Goal: Information Seeking & Learning: Find specific fact

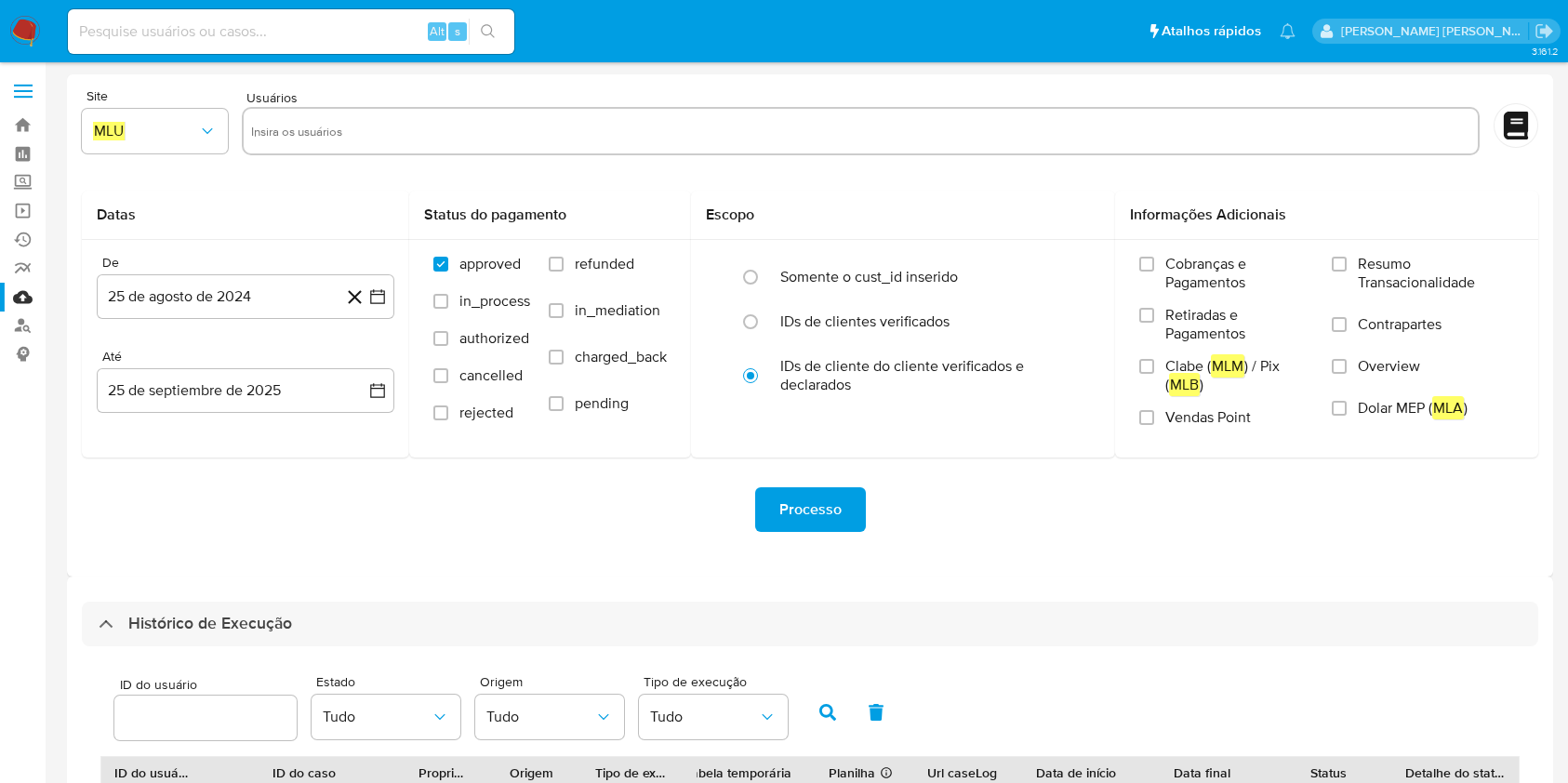
select select "10"
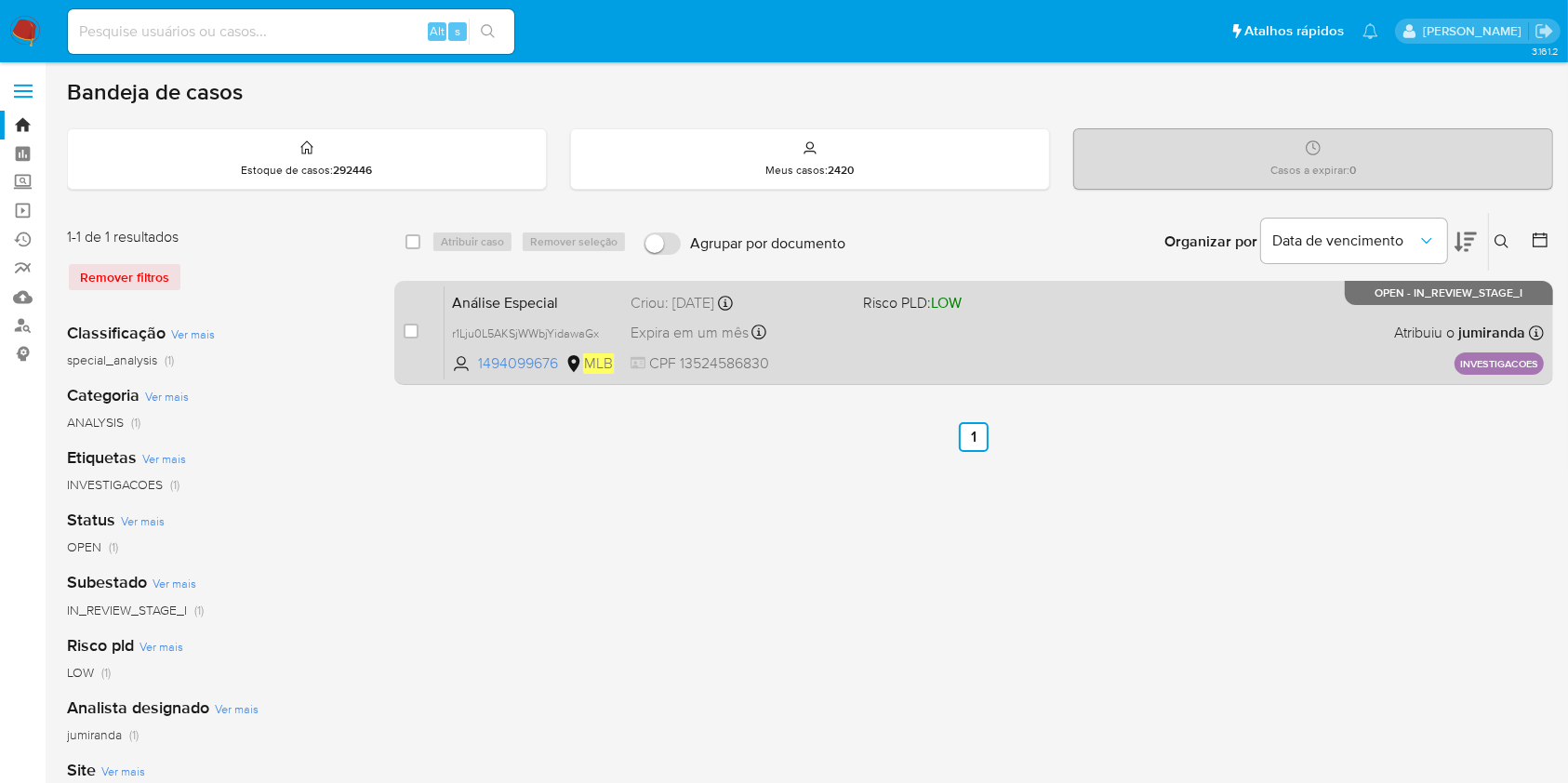
click at [790, 321] on div "Expira em um mês Expira em 03/11/2025 15:38:22" at bounding box center [739, 332] width 217 height 25
click at [582, 301] on span "Análise Especial" at bounding box center [534, 302] width 164 height 24
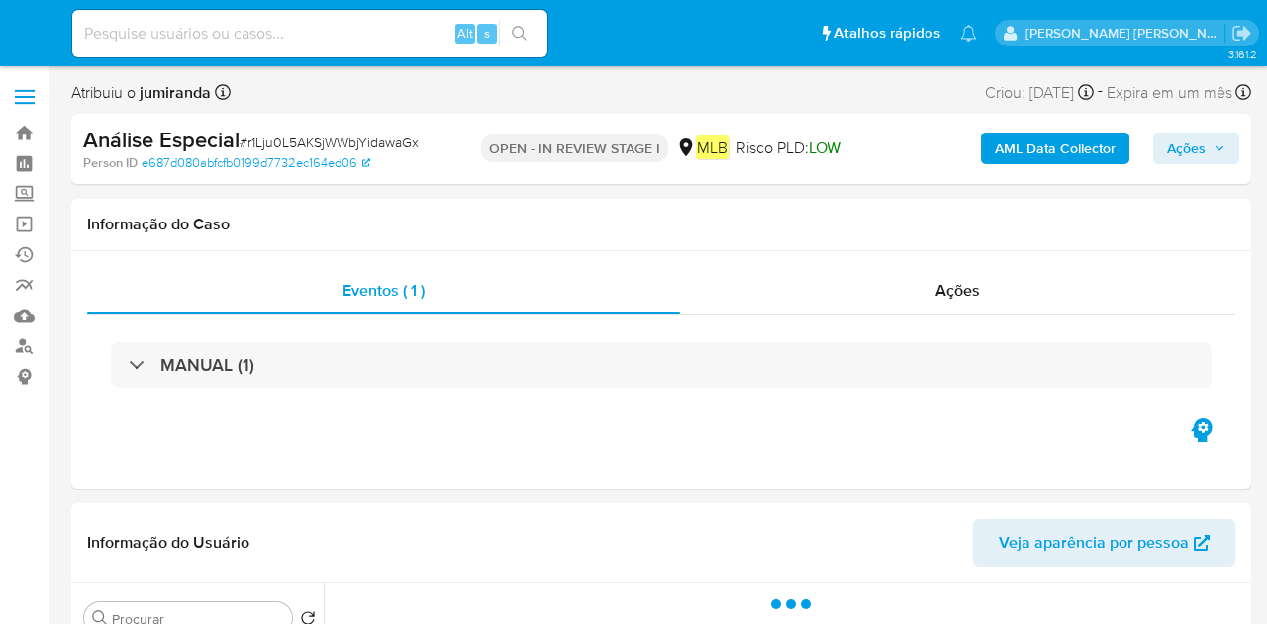
select select "10"
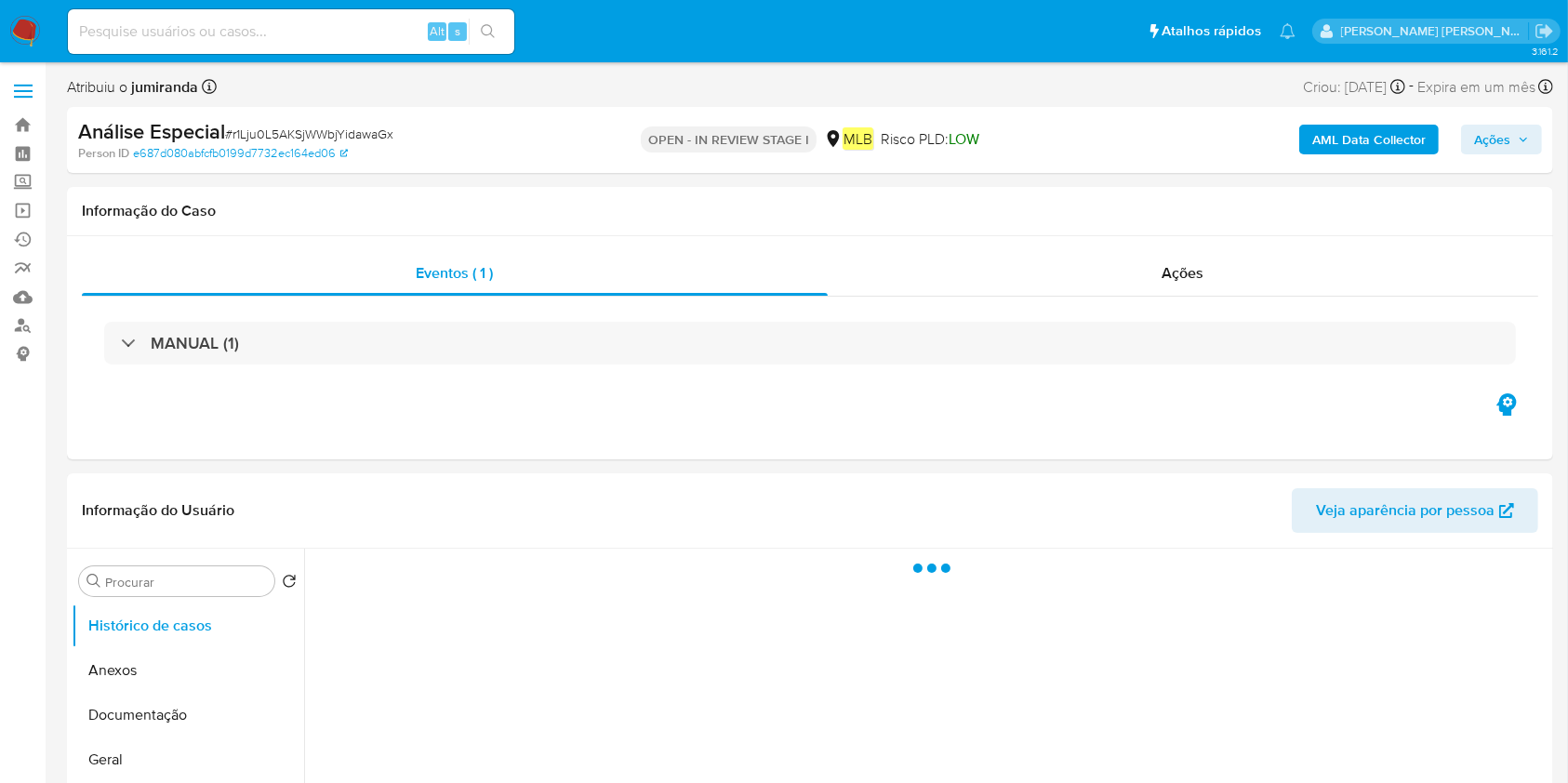
select select "10"
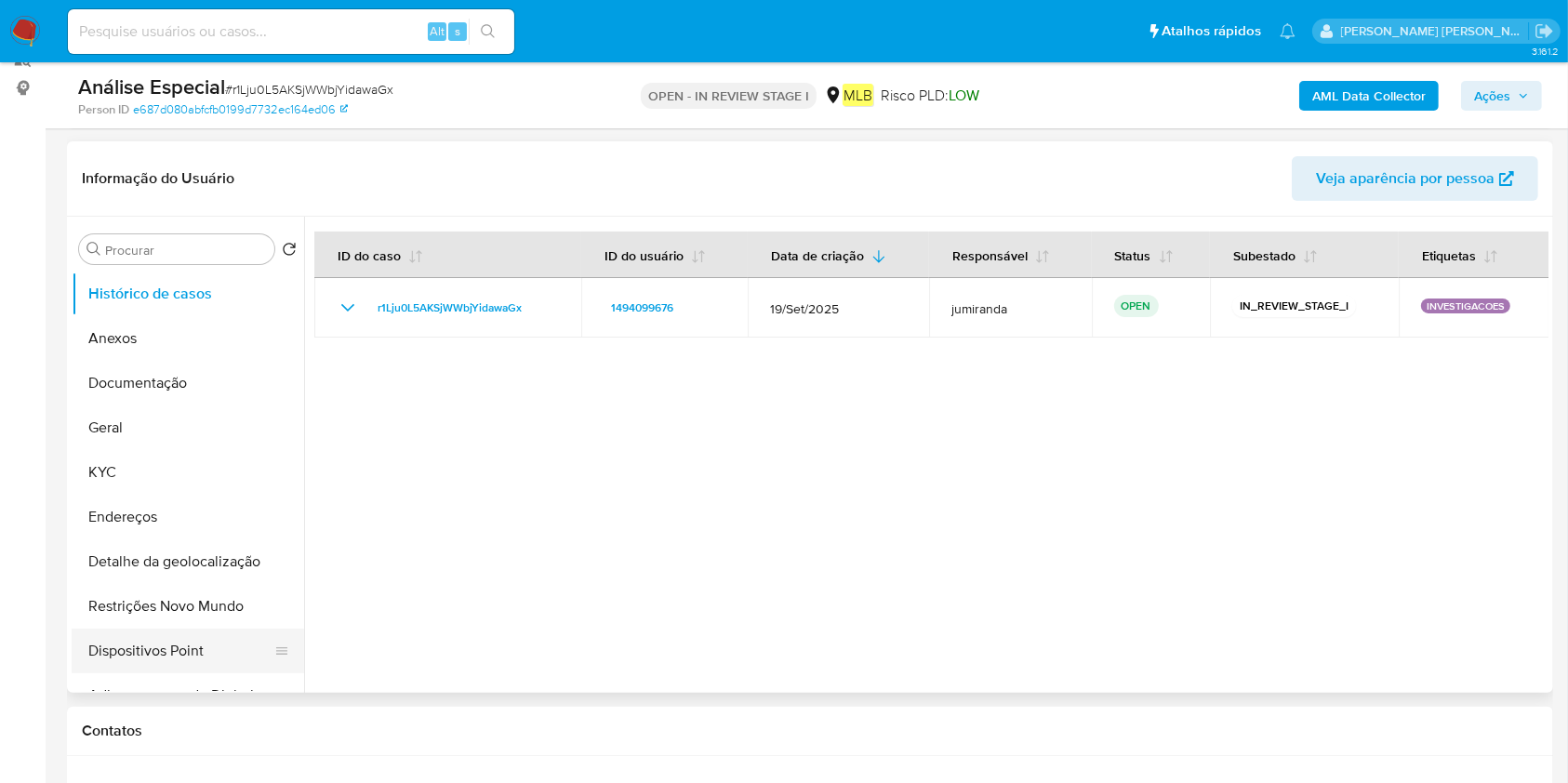
scroll to position [372, 0]
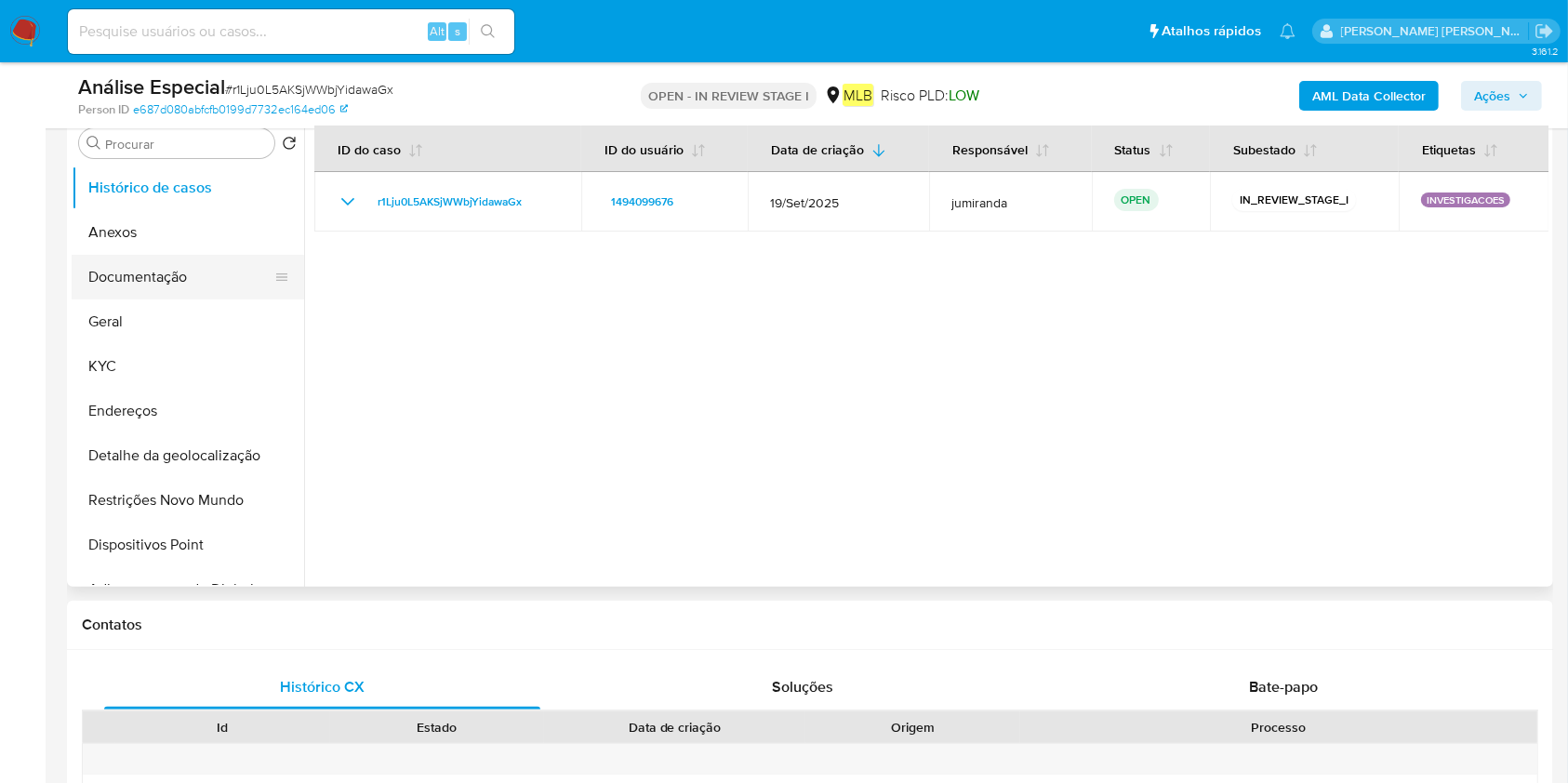
click at [185, 272] on button "Documentação" at bounding box center [180, 276] width 218 height 44
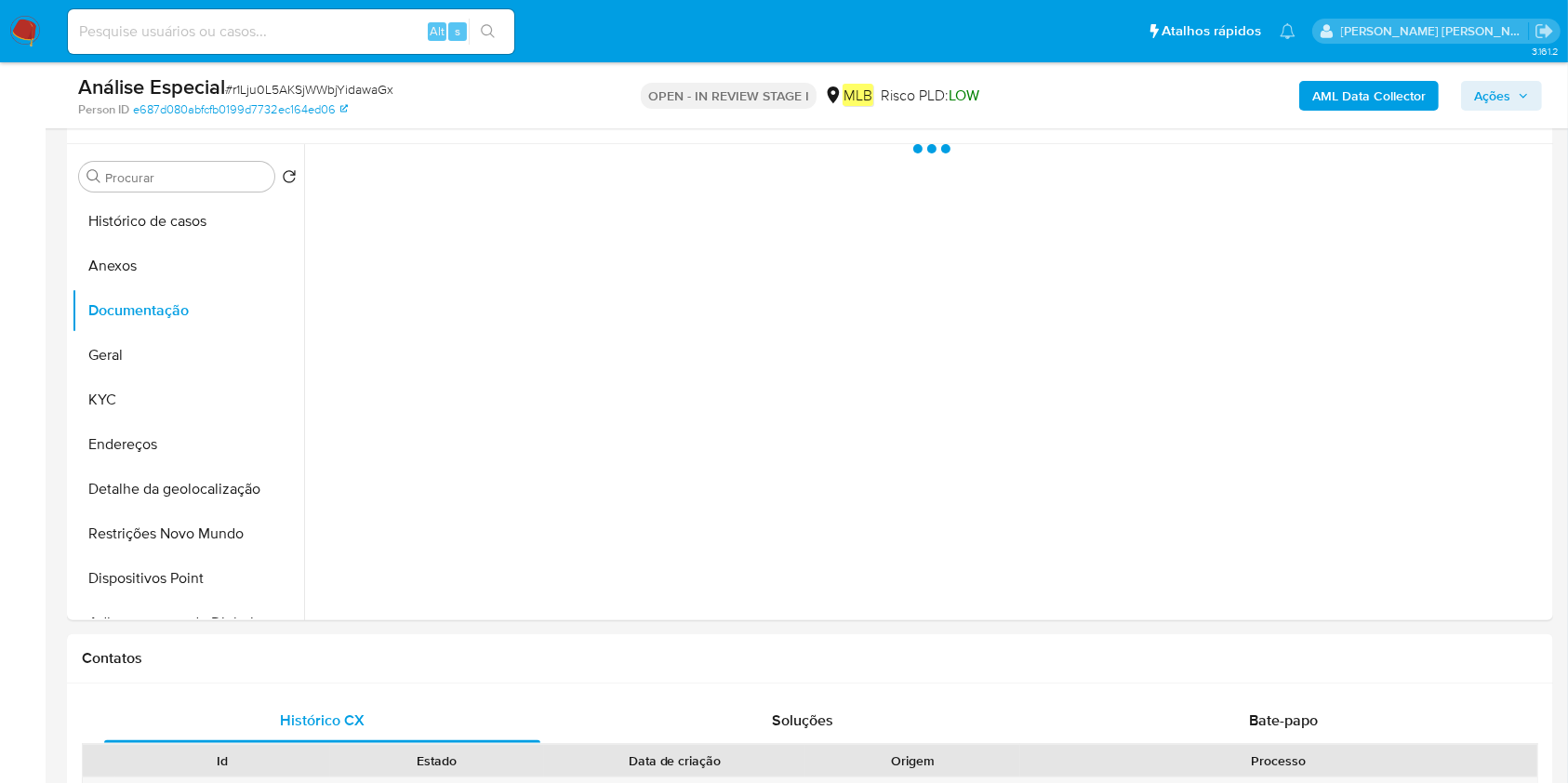
scroll to position [0, 0]
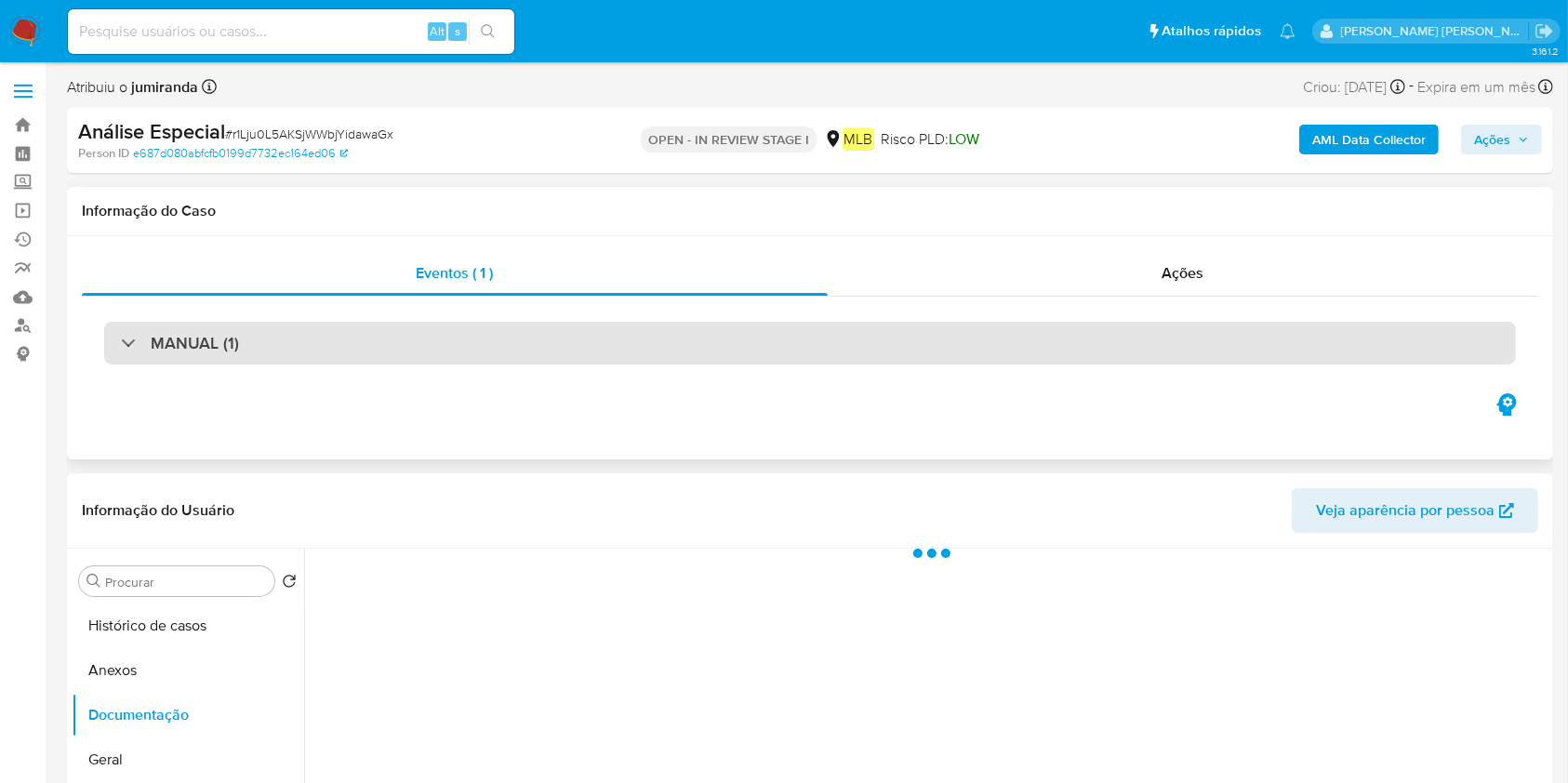
click at [322, 352] on div "MANUAL (1)" at bounding box center [810, 343] width 1412 height 43
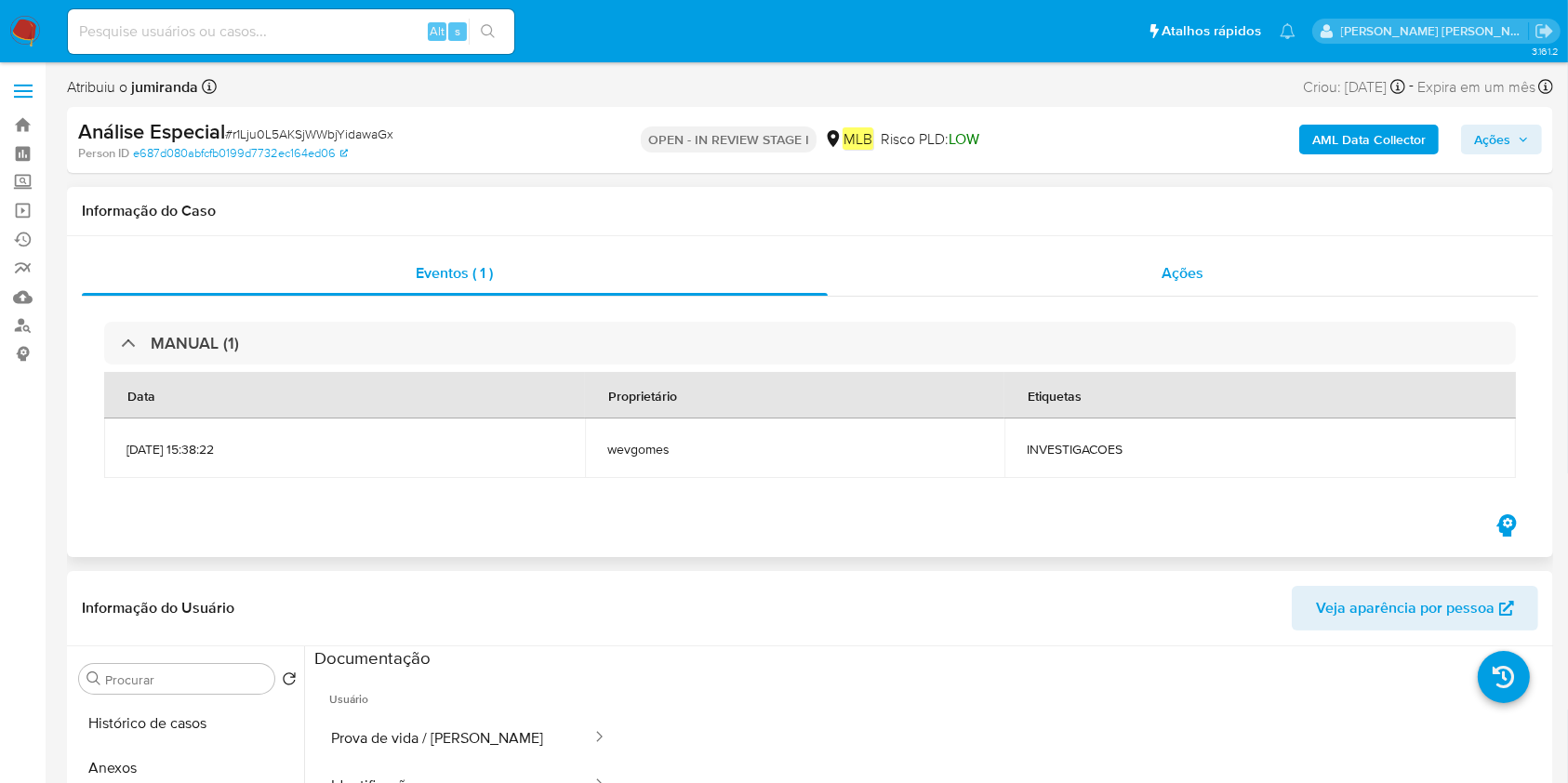
click at [1176, 292] on div "Ações" at bounding box center [1184, 273] width 711 height 44
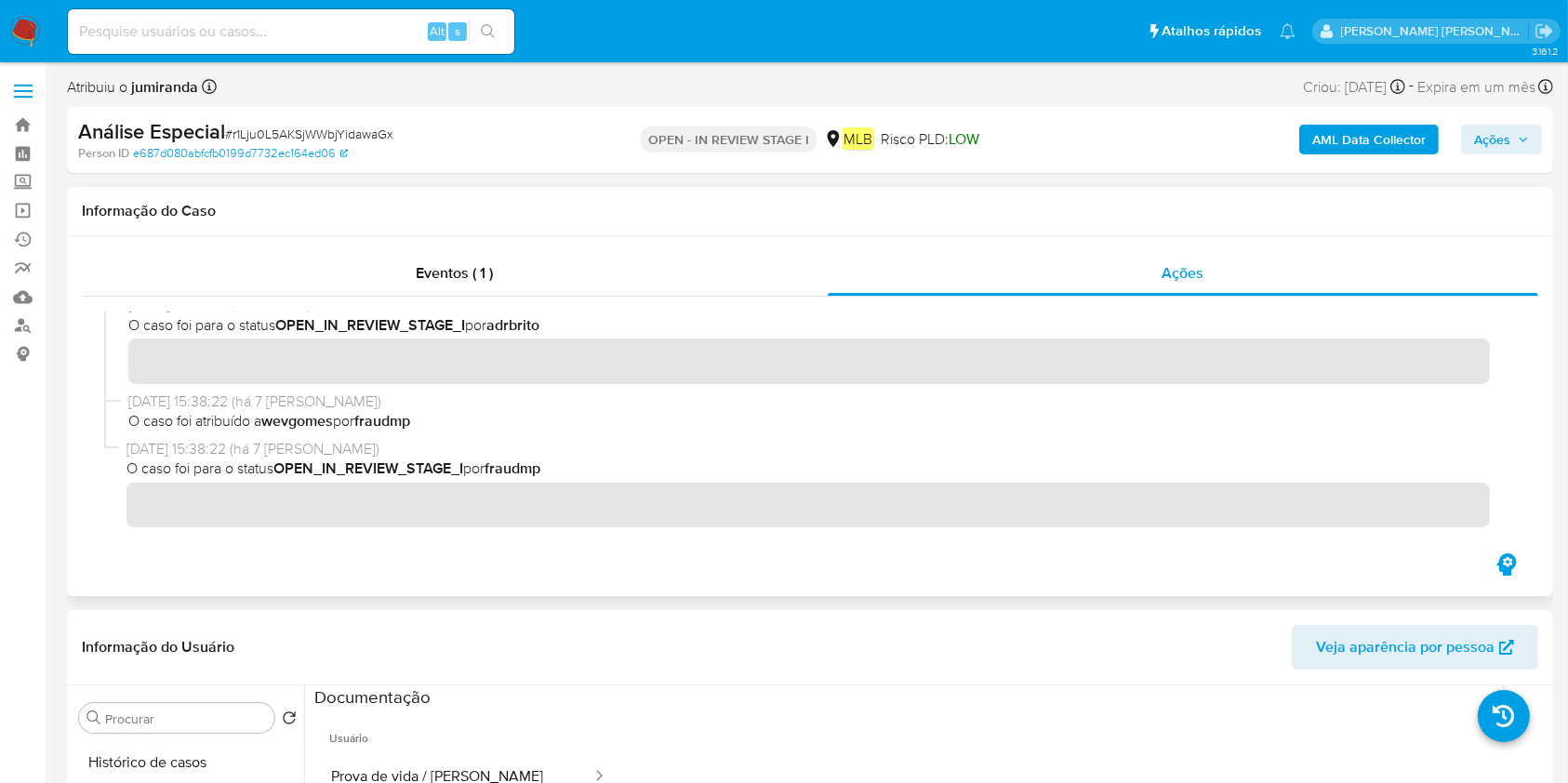
click at [461, 241] on div "Eventos ( 1 ) Ações" at bounding box center [809, 415] width 1486 height 360
click at [486, 281] on span "Eventos ( 1 )" at bounding box center [455, 273] width 77 height 22
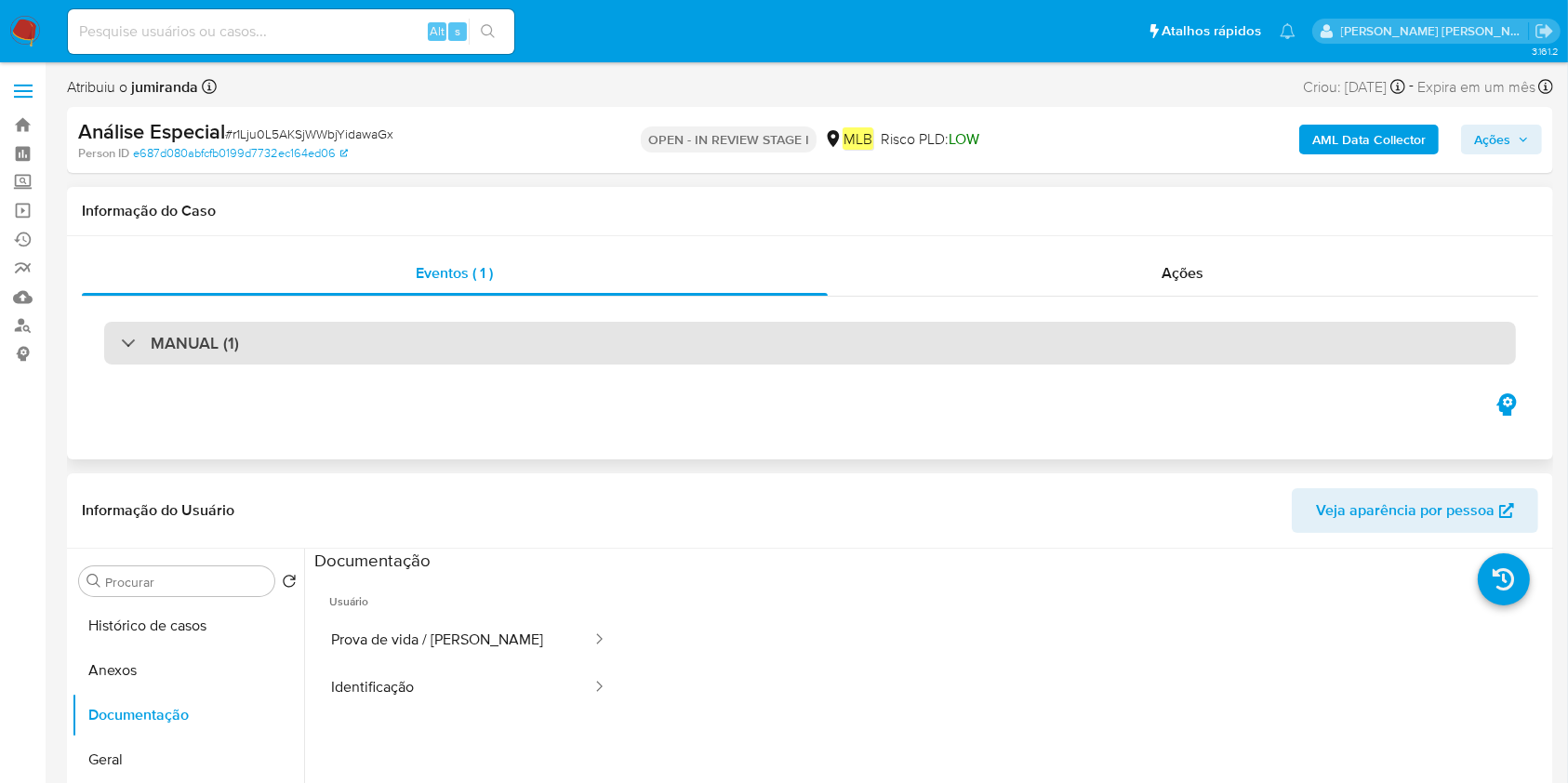
drag, startPoint x: 1034, startPoint y: 331, endPoint x: 1049, endPoint y: 338, distance: 16.6
click at [1035, 333] on div "MANUAL (1)" at bounding box center [810, 343] width 1412 height 43
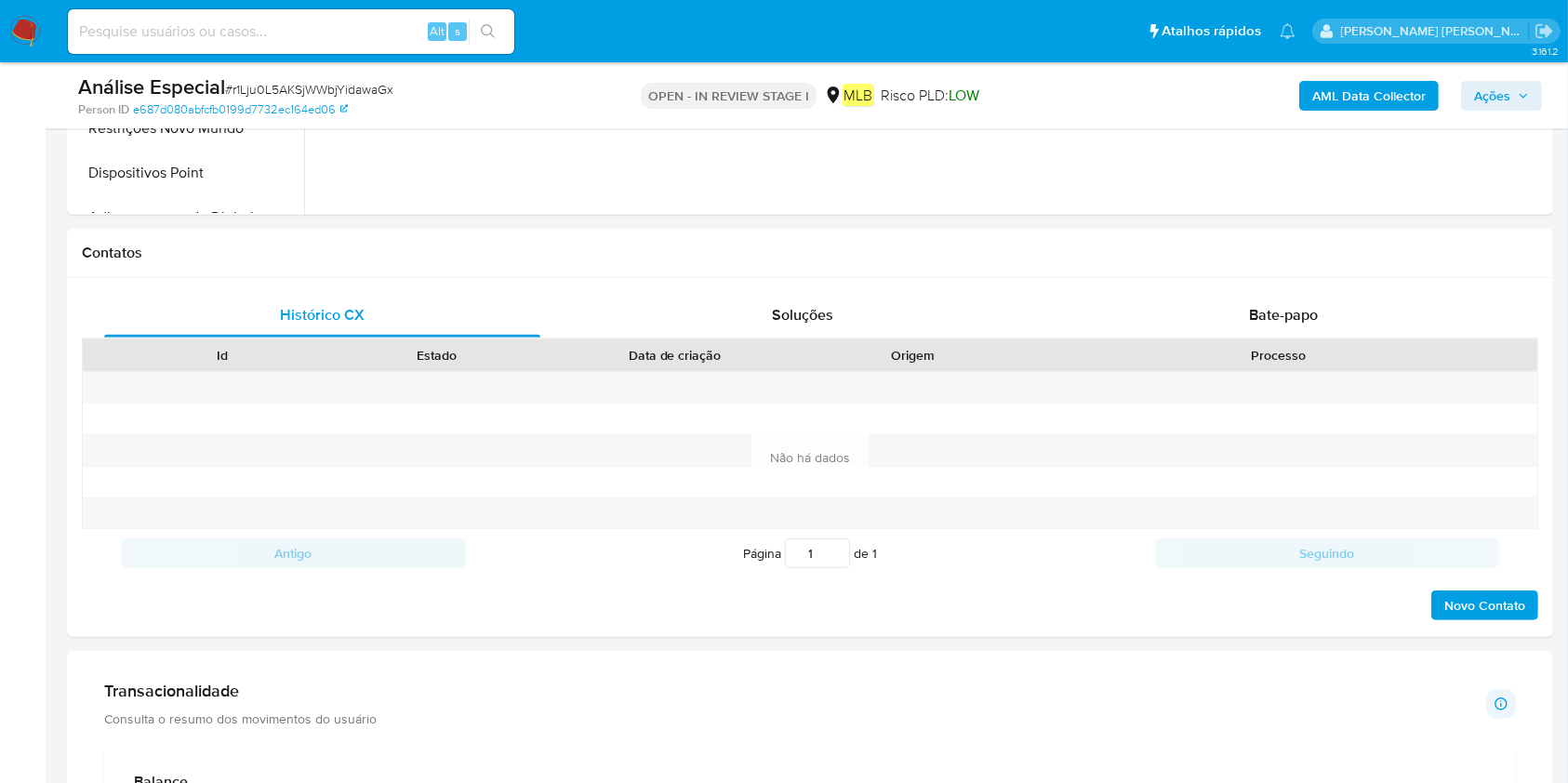
scroll to position [1116, 0]
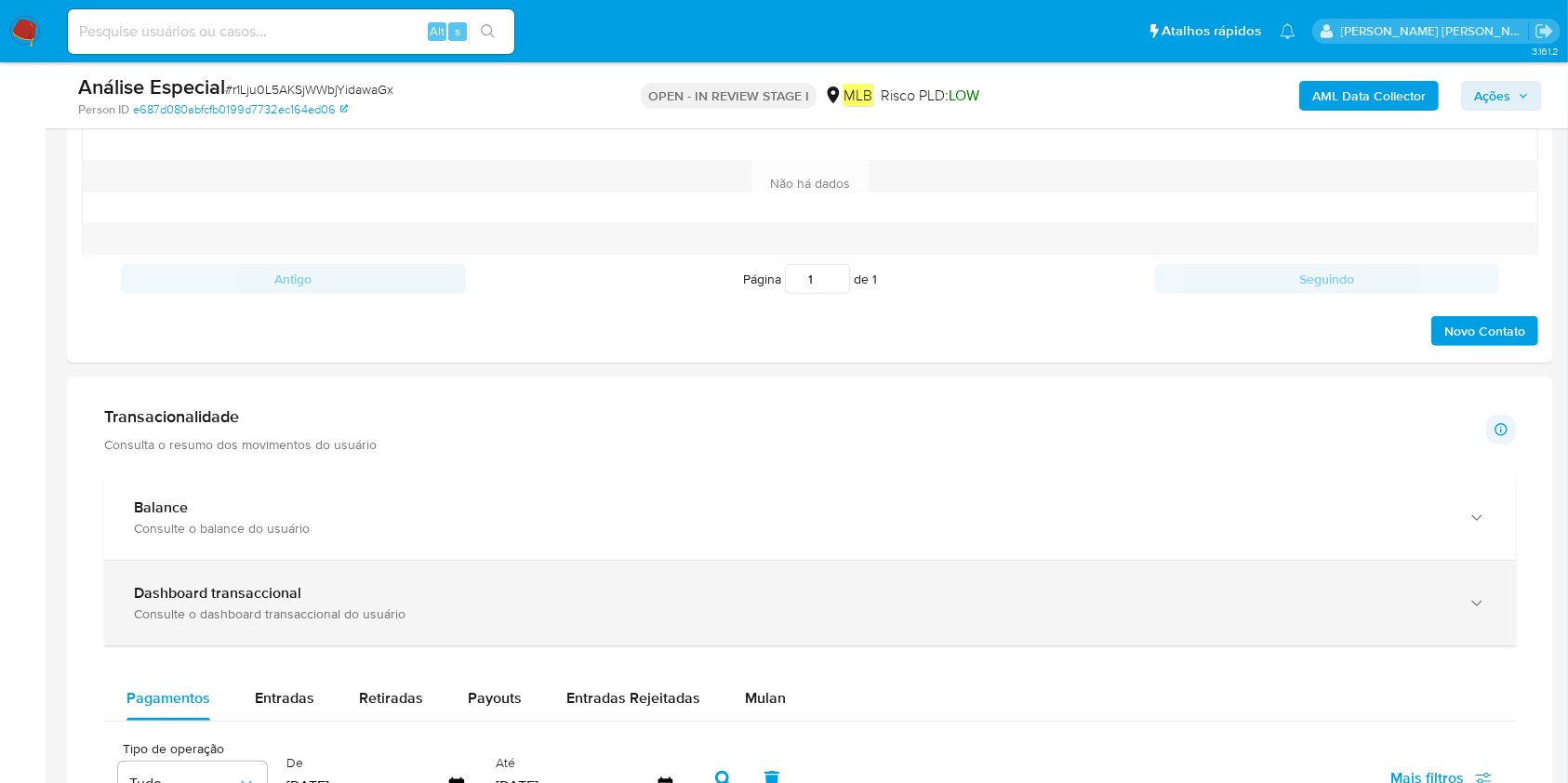
drag, startPoint x: 745, startPoint y: 684, endPoint x: 698, endPoint y: 639, distance: 65.1
click at [747, 684] on div "Mulan" at bounding box center [766, 697] width 41 height 44
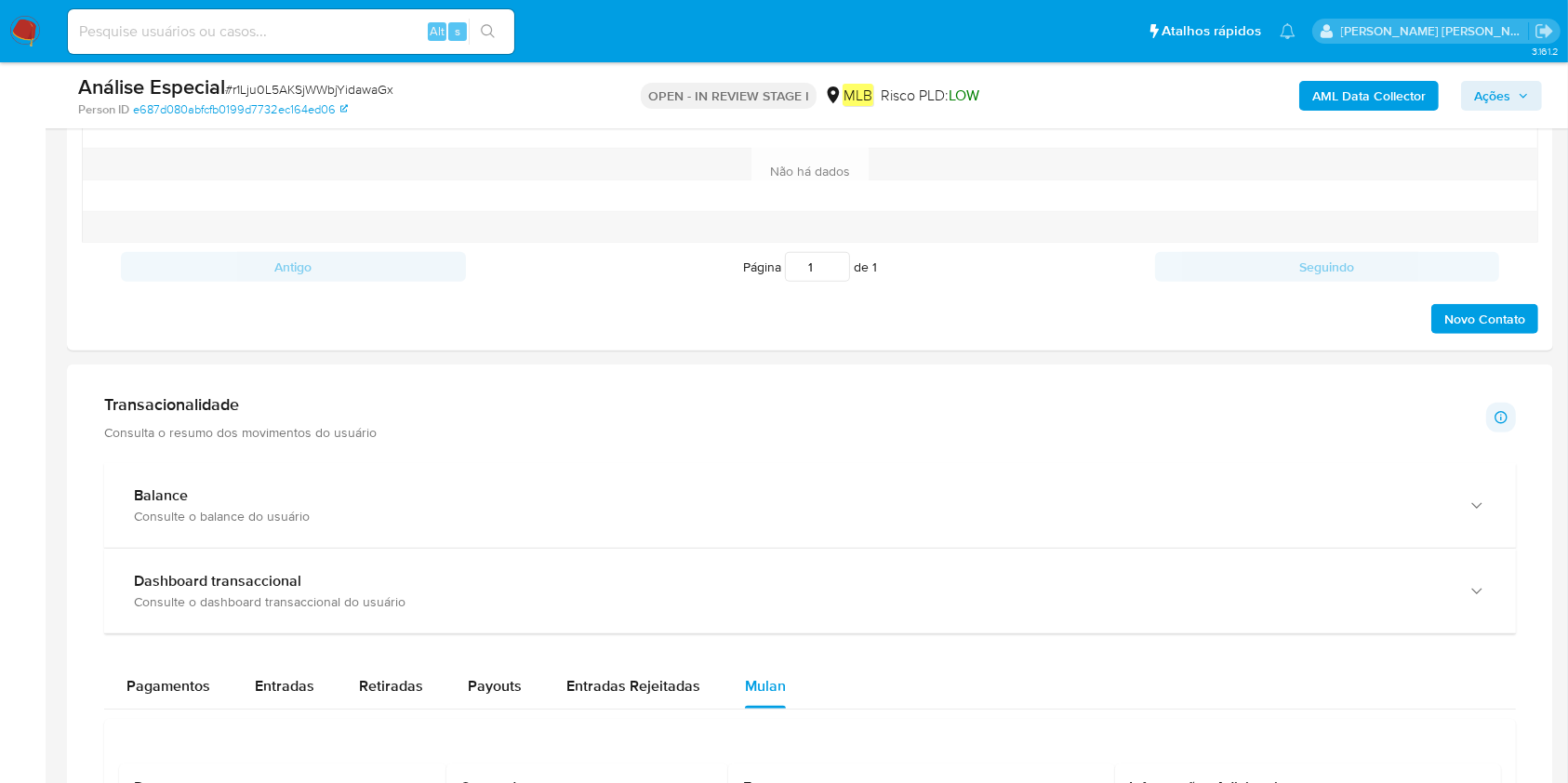
scroll to position [1612, 0]
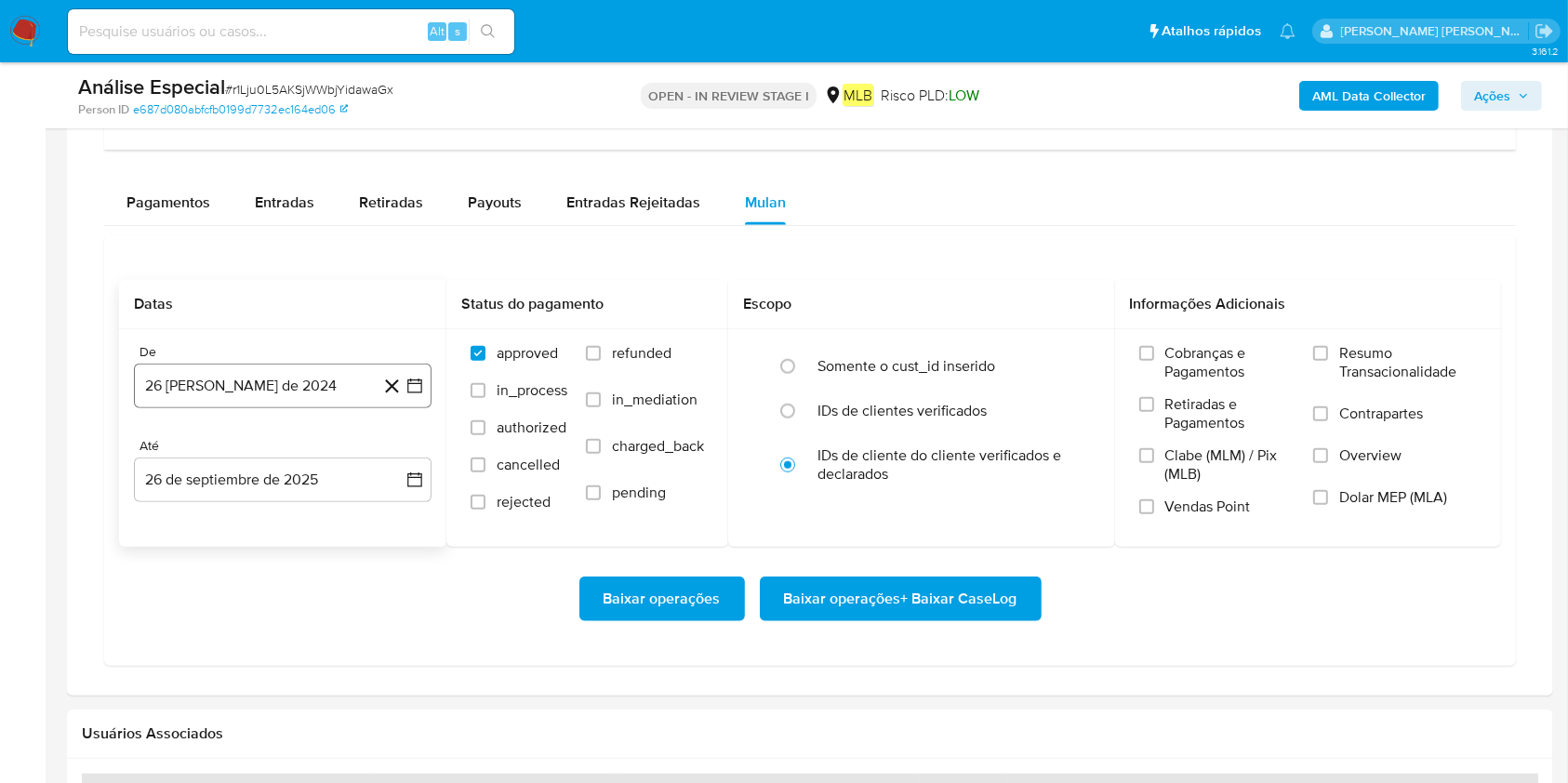
click at [282, 402] on button "26 de agosto de 2024" at bounding box center [282, 385] width 298 height 44
drag, startPoint x: 302, startPoint y: 432, endPoint x: 306, endPoint y: 449, distance: 17.5
click at [302, 435] on div "agosto 2024 agosto 2024 lun lunes mar martes mié miércoles jue jueves vie viern…" at bounding box center [282, 561] width 298 height 294
click at [306, 453] on span "agosto 2024" at bounding box center [274, 454] width 85 height 19
click at [400, 449] on icon "Año siguiente" at bounding box center [395, 454] width 23 height 23
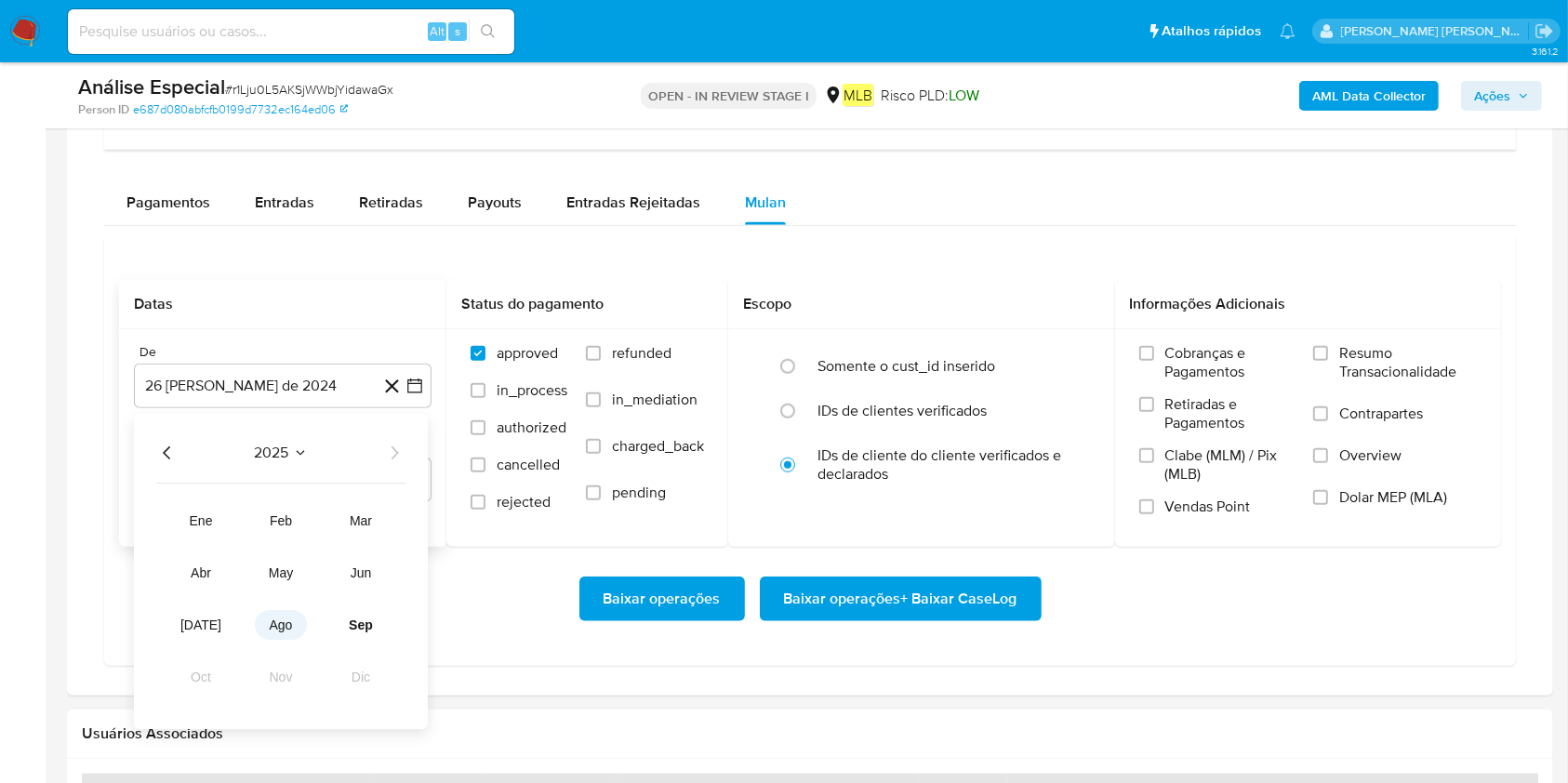
click at [274, 622] on span "ago" at bounding box center [281, 626] width 24 height 15
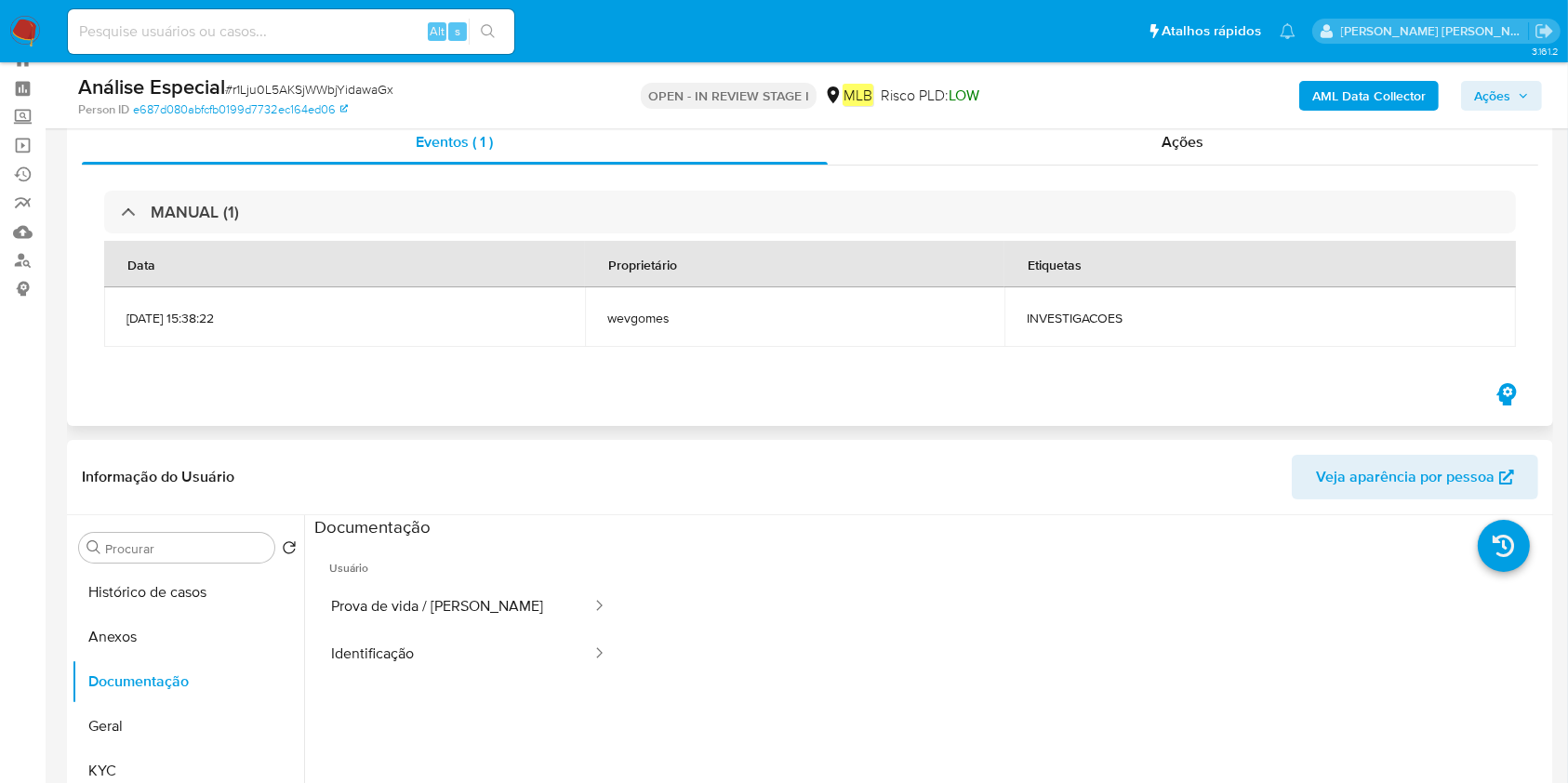
scroll to position [0, 0]
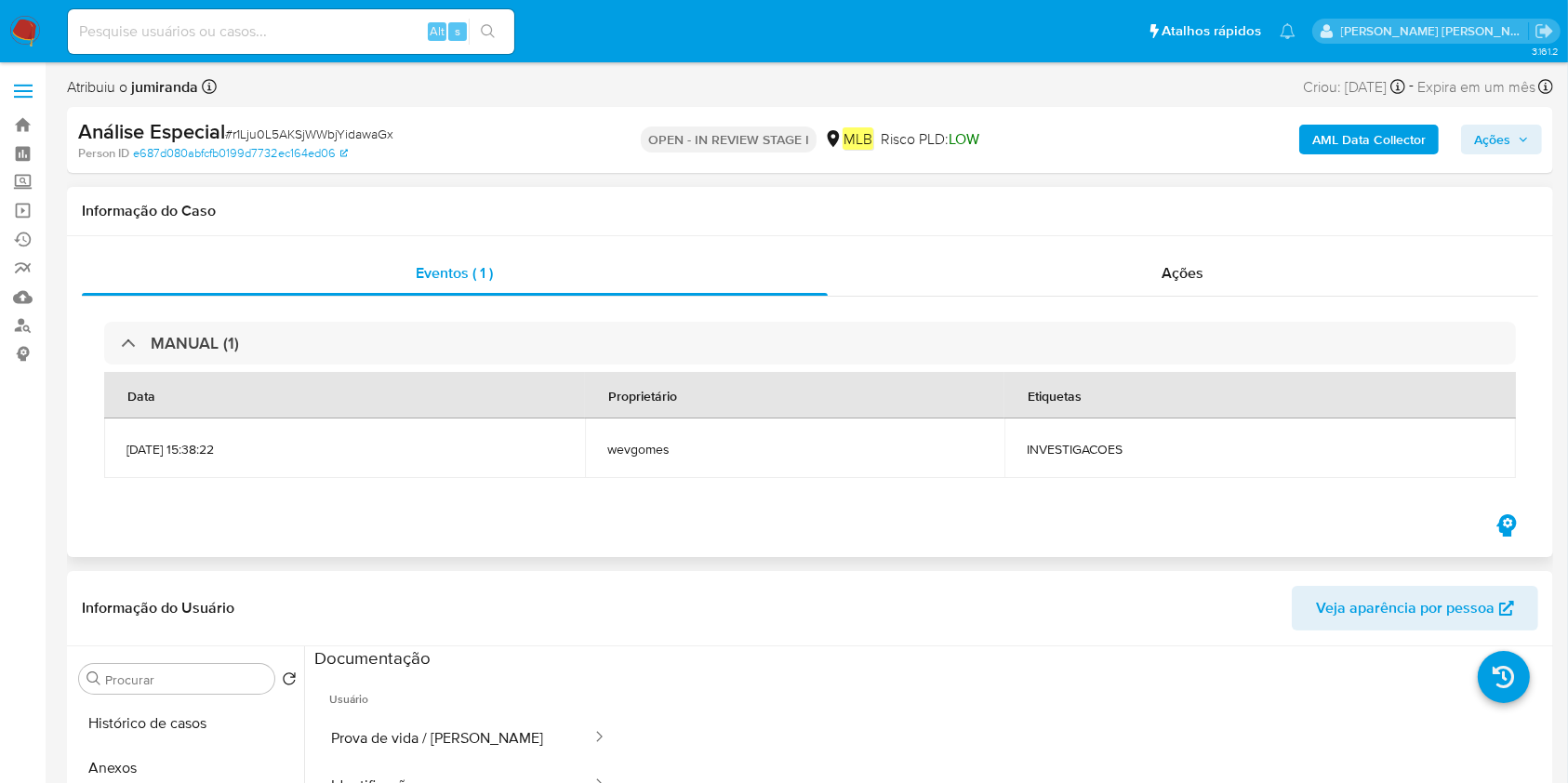
click at [194, 457] on span "19/09/2025 15:38:22" at bounding box center [345, 449] width 436 height 17
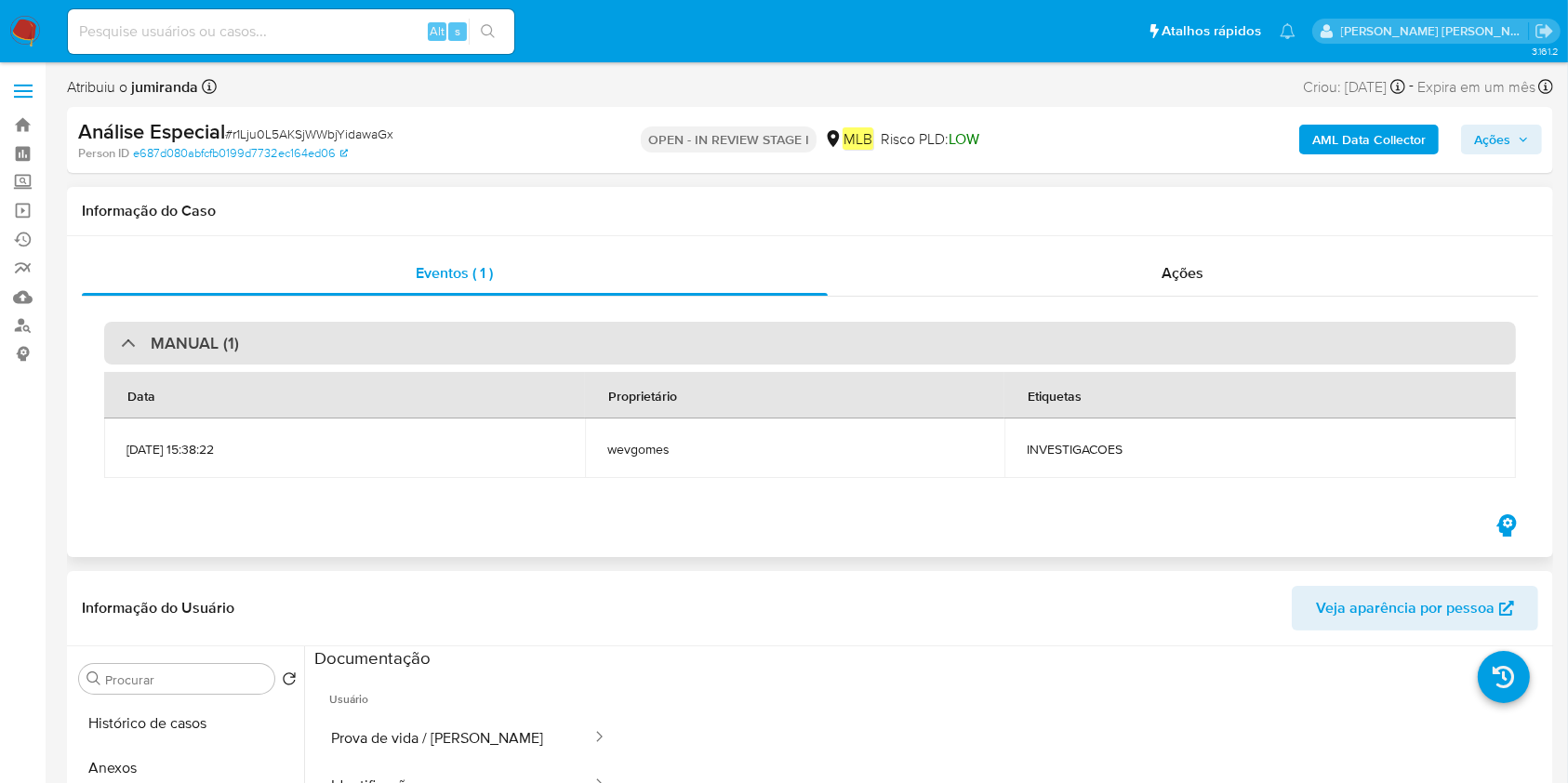
click at [224, 351] on h3 "MANUAL (1)" at bounding box center [195, 343] width 88 height 21
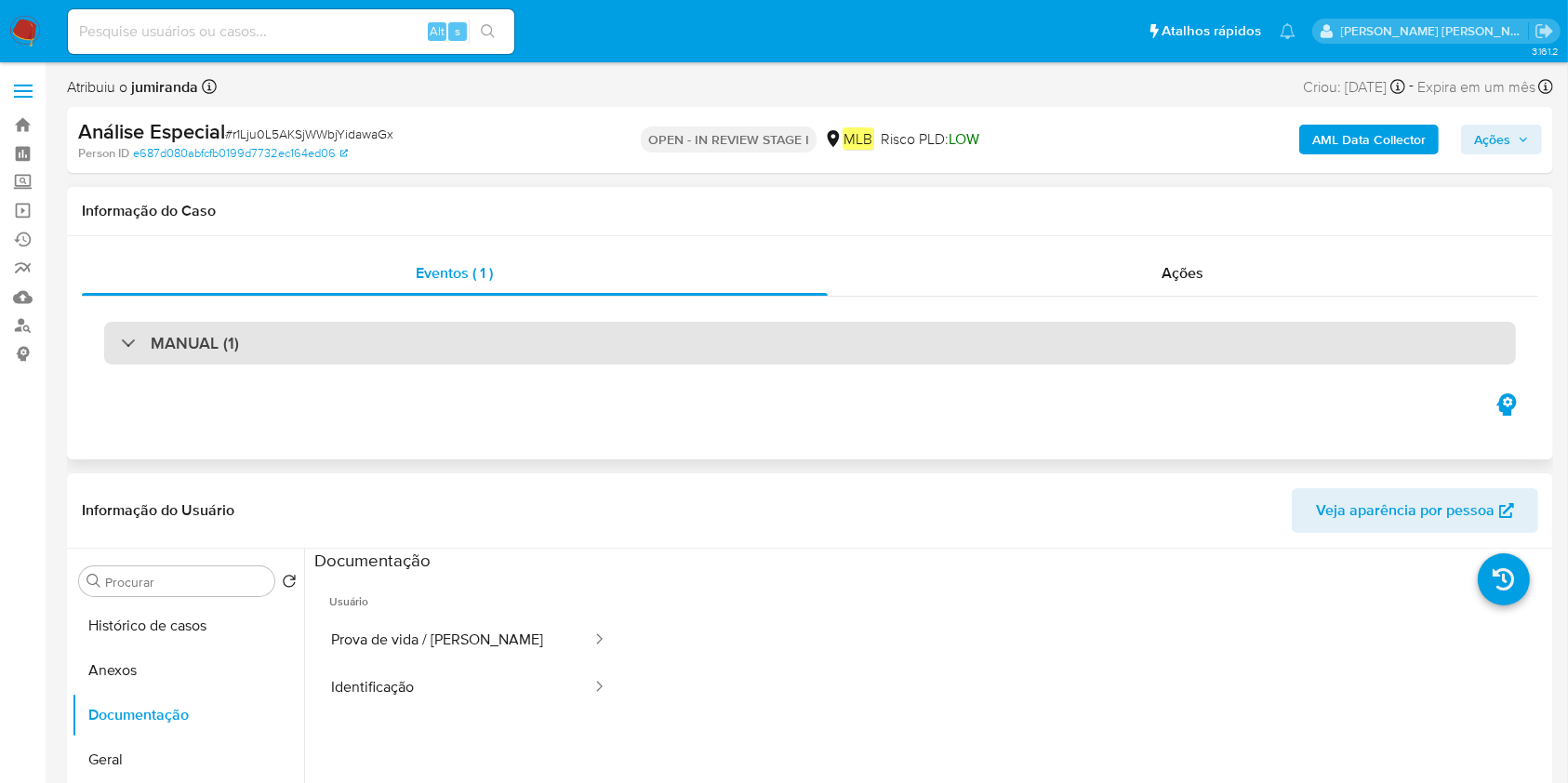
click at [228, 346] on h3 "MANUAL (1)" at bounding box center [195, 343] width 88 height 21
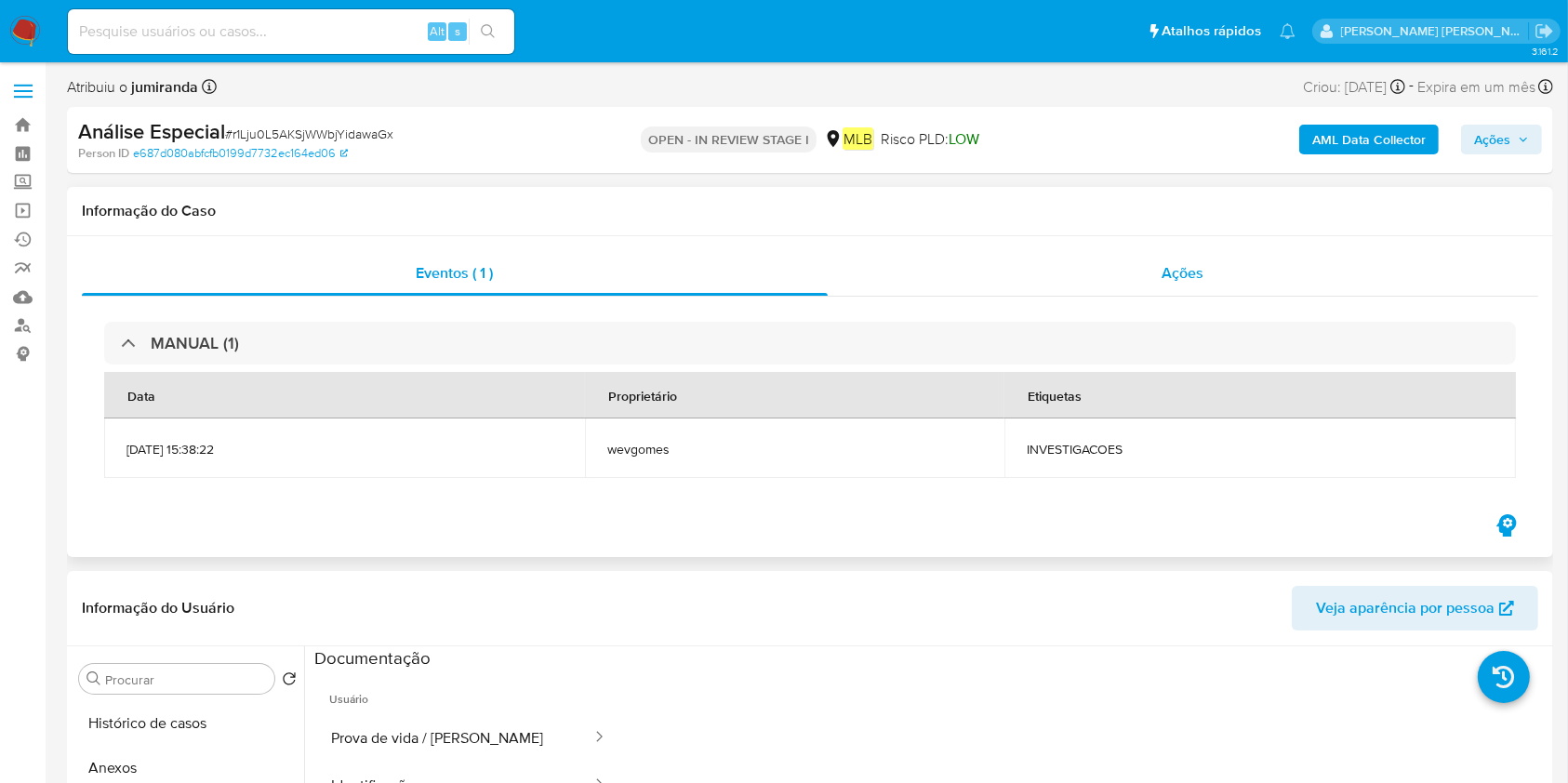
click at [1193, 285] on div "Ações" at bounding box center [1184, 273] width 711 height 44
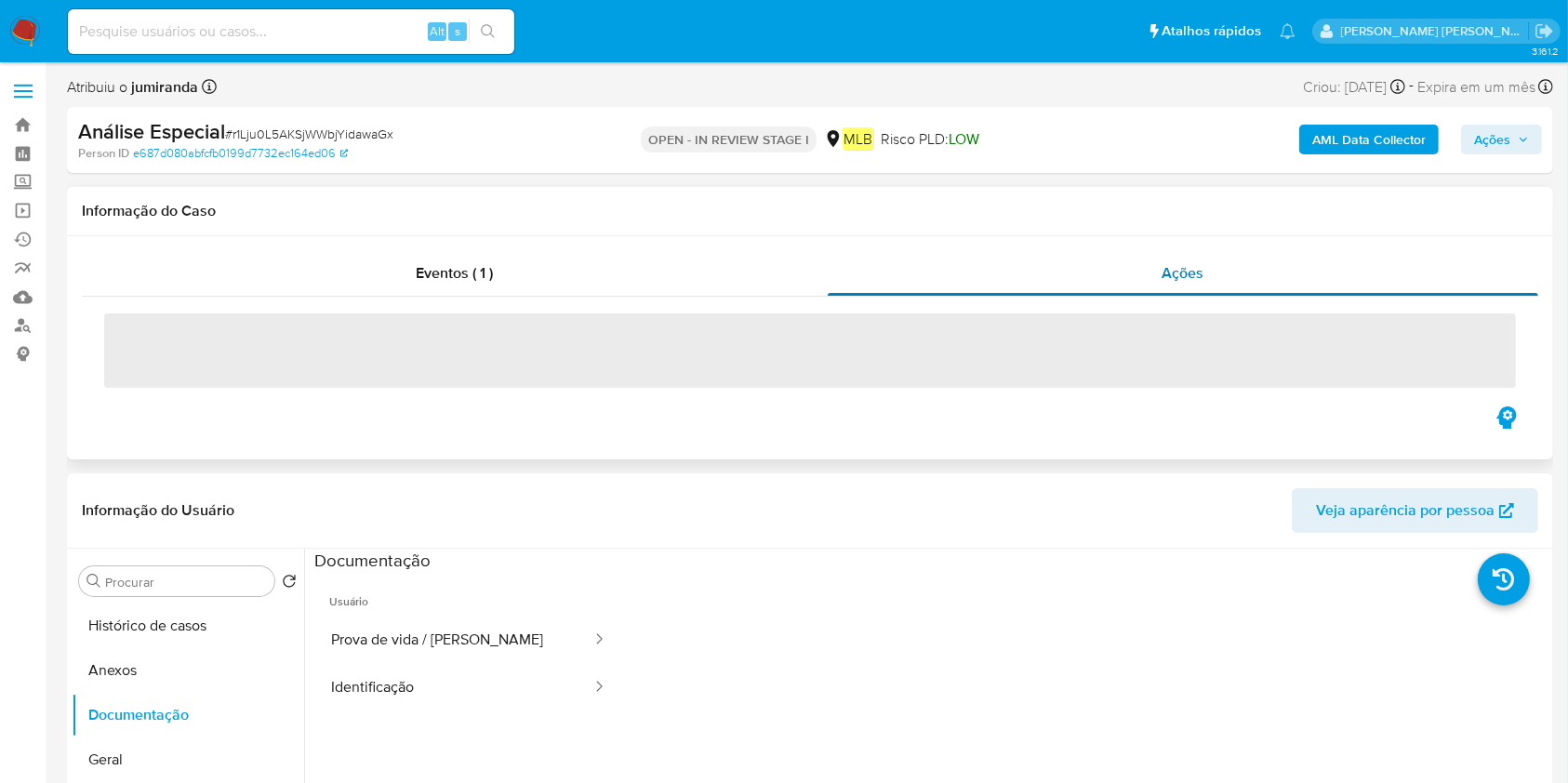
click at [1193, 285] on div "Ações" at bounding box center [1184, 273] width 711 height 44
click at [606, 257] on div "Eventos ( 1 )" at bounding box center [455, 273] width 746 height 44
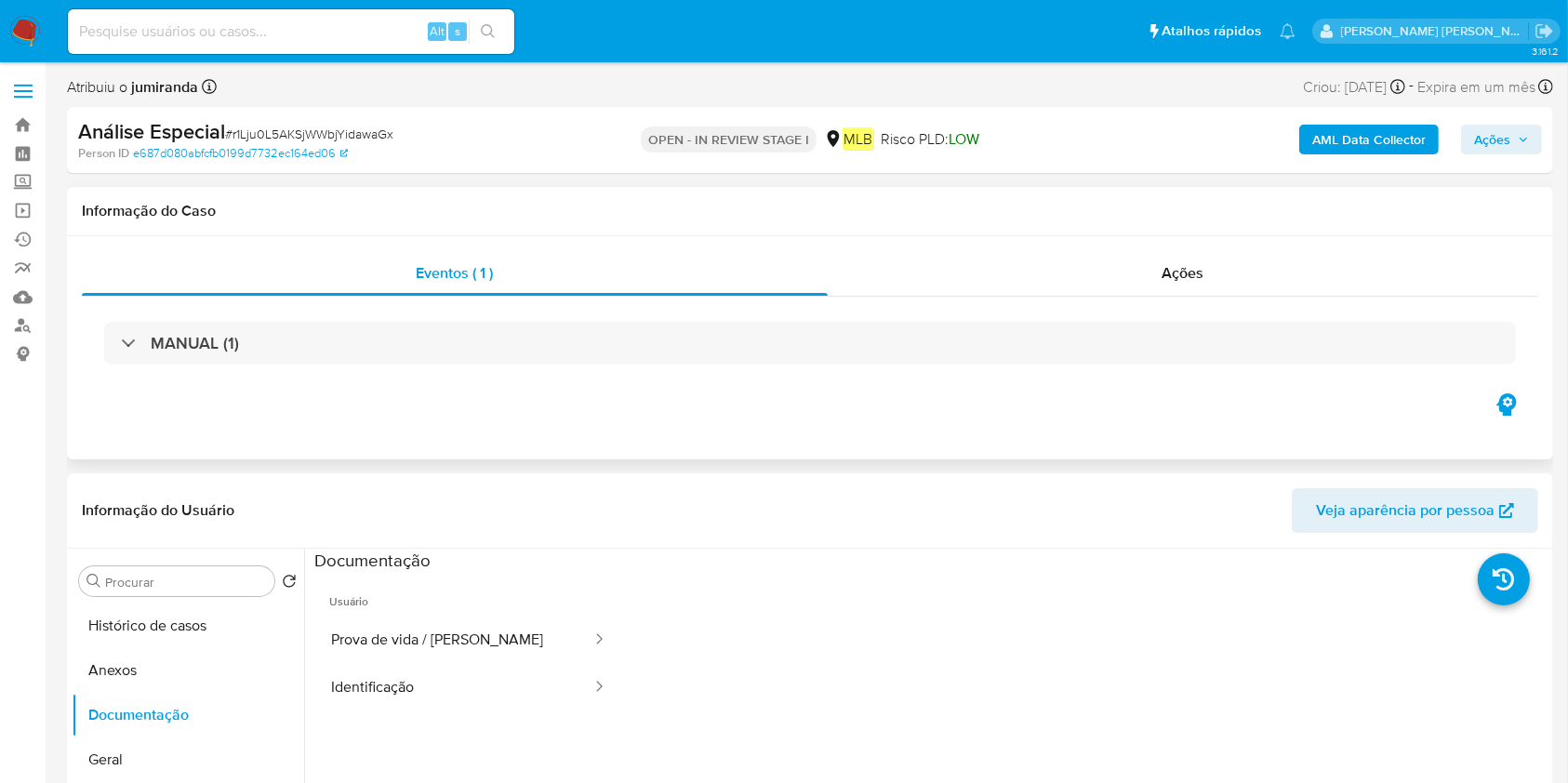
click at [103, 360] on div "MANUAL (1)" at bounding box center [810, 343] width 1457 height 93
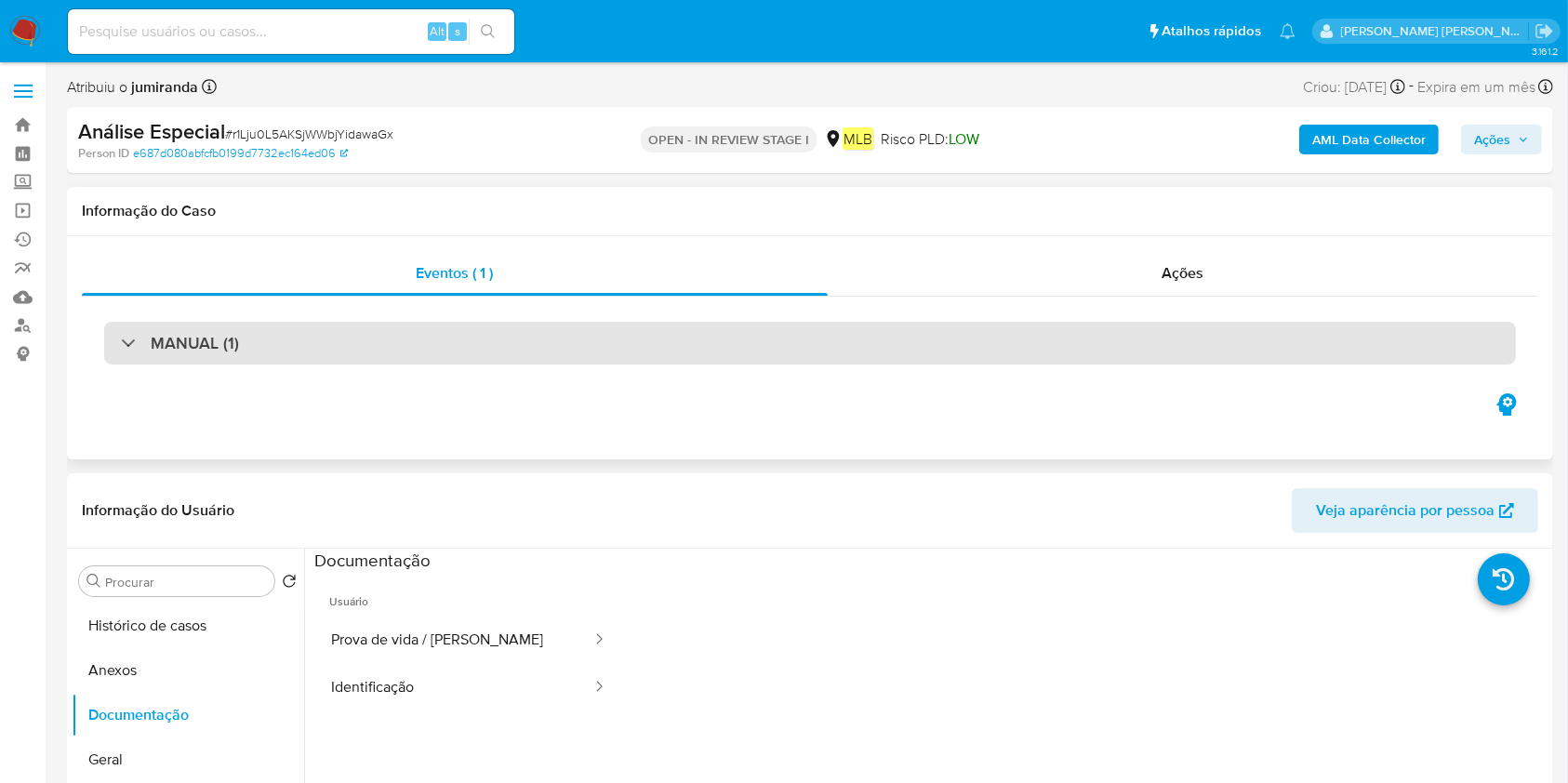
click at [138, 338] on div "MANUAL (1)" at bounding box center [180, 343] width 118 height 21
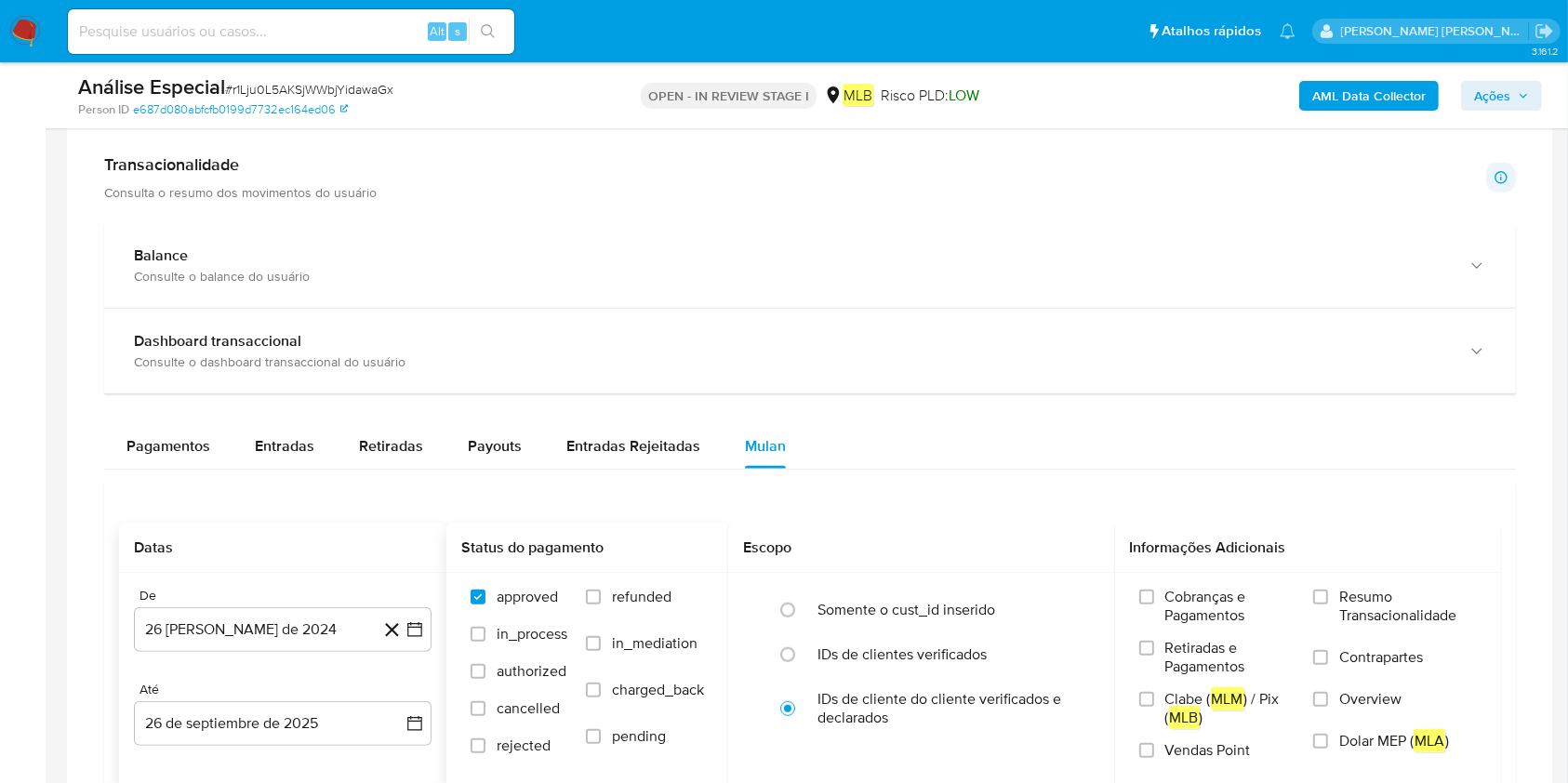
scroll to position [1488, 0]
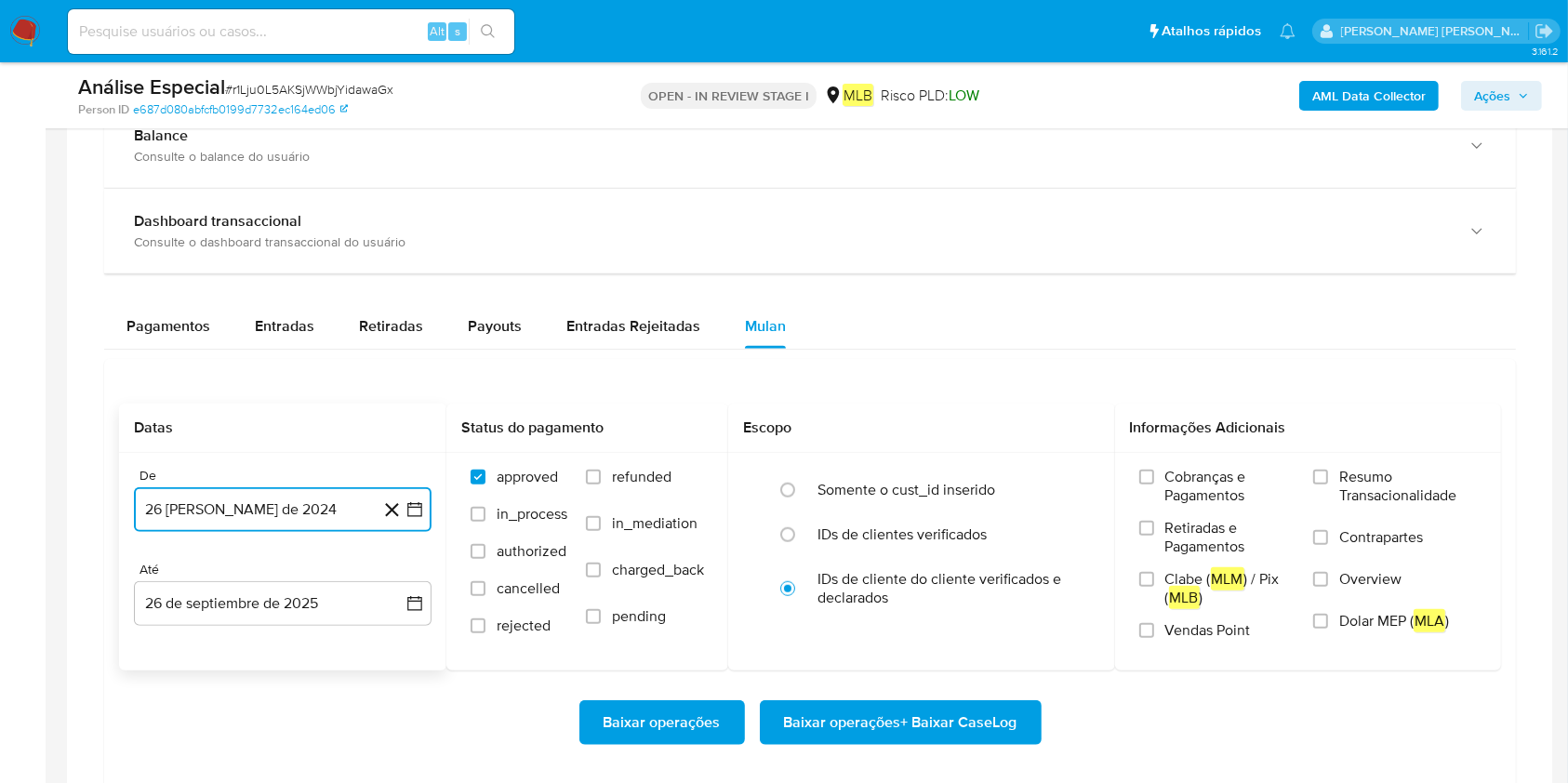
click at [276, 525] on button "26 de agosto de 2024" at bounding box center [282, 509] width 298 height 44
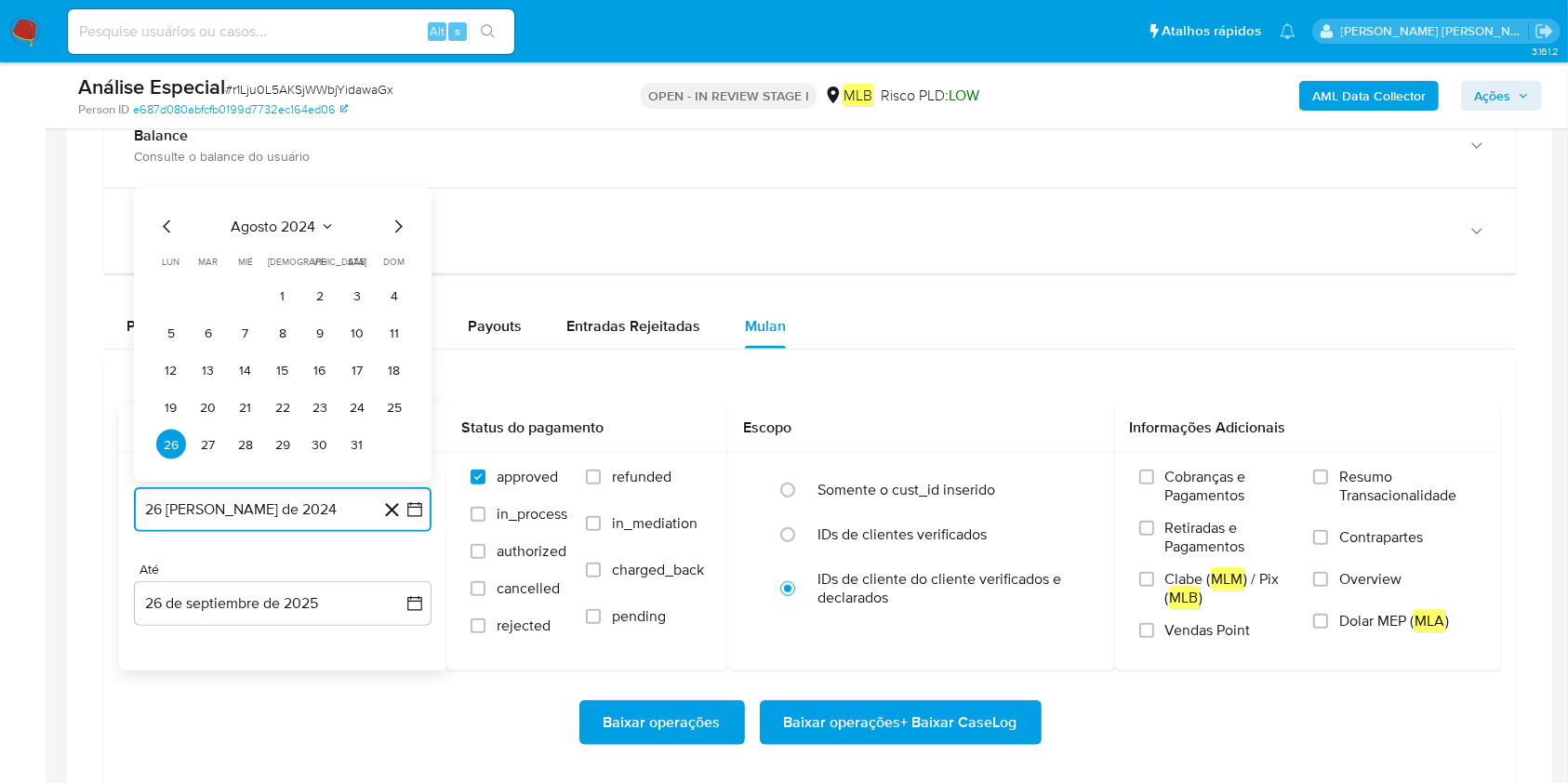
click at [325, 234] on button "agosto 2024" at bounding box center [283, 227] width 103 height 19
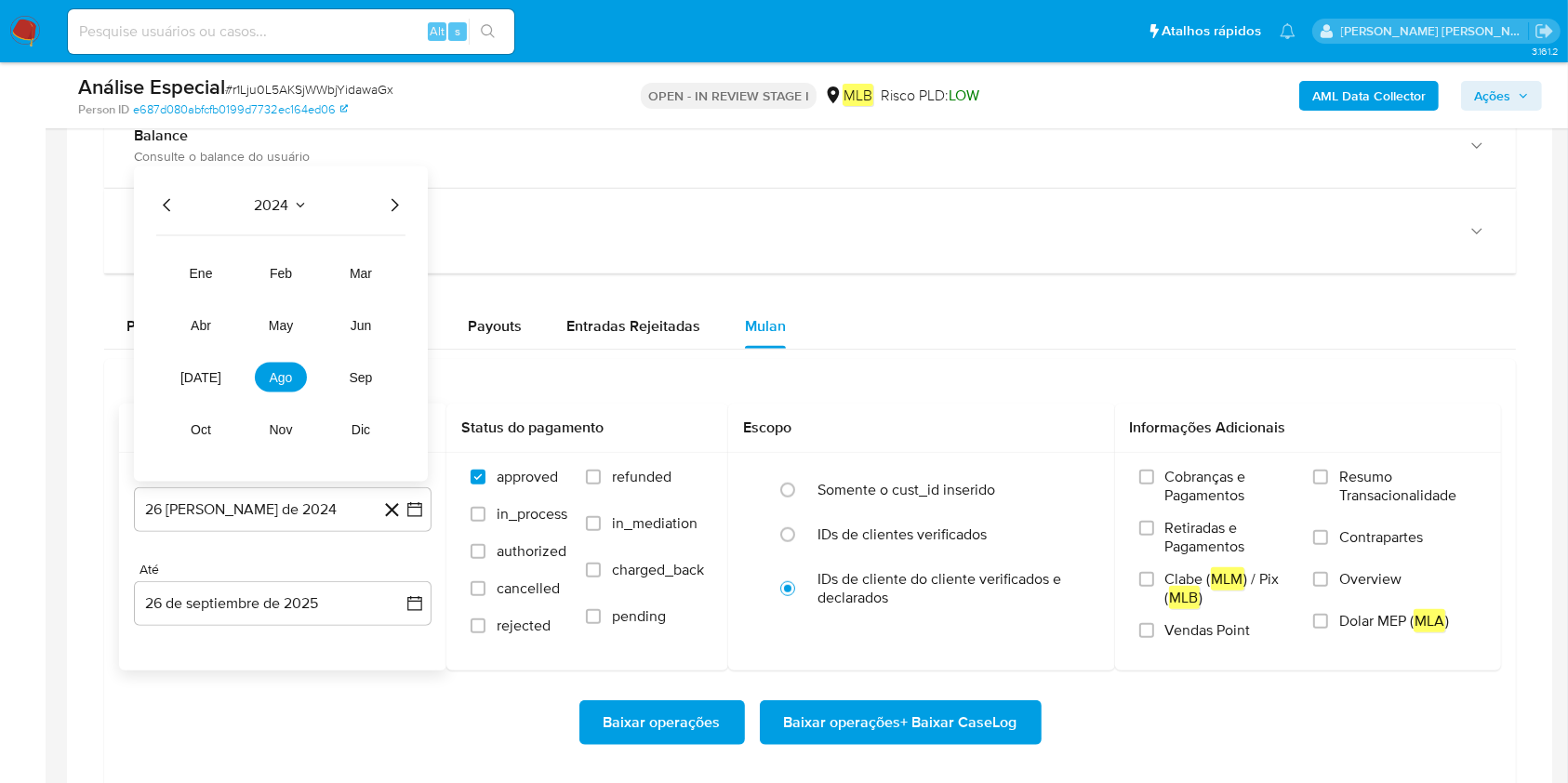
click at [398, 211] on icon "Año siguiente" at bounding box center [395, 206] width 23 height 23
click at [278, 378] on span "ago" at bounding box center [281, 378] width 24 height 15
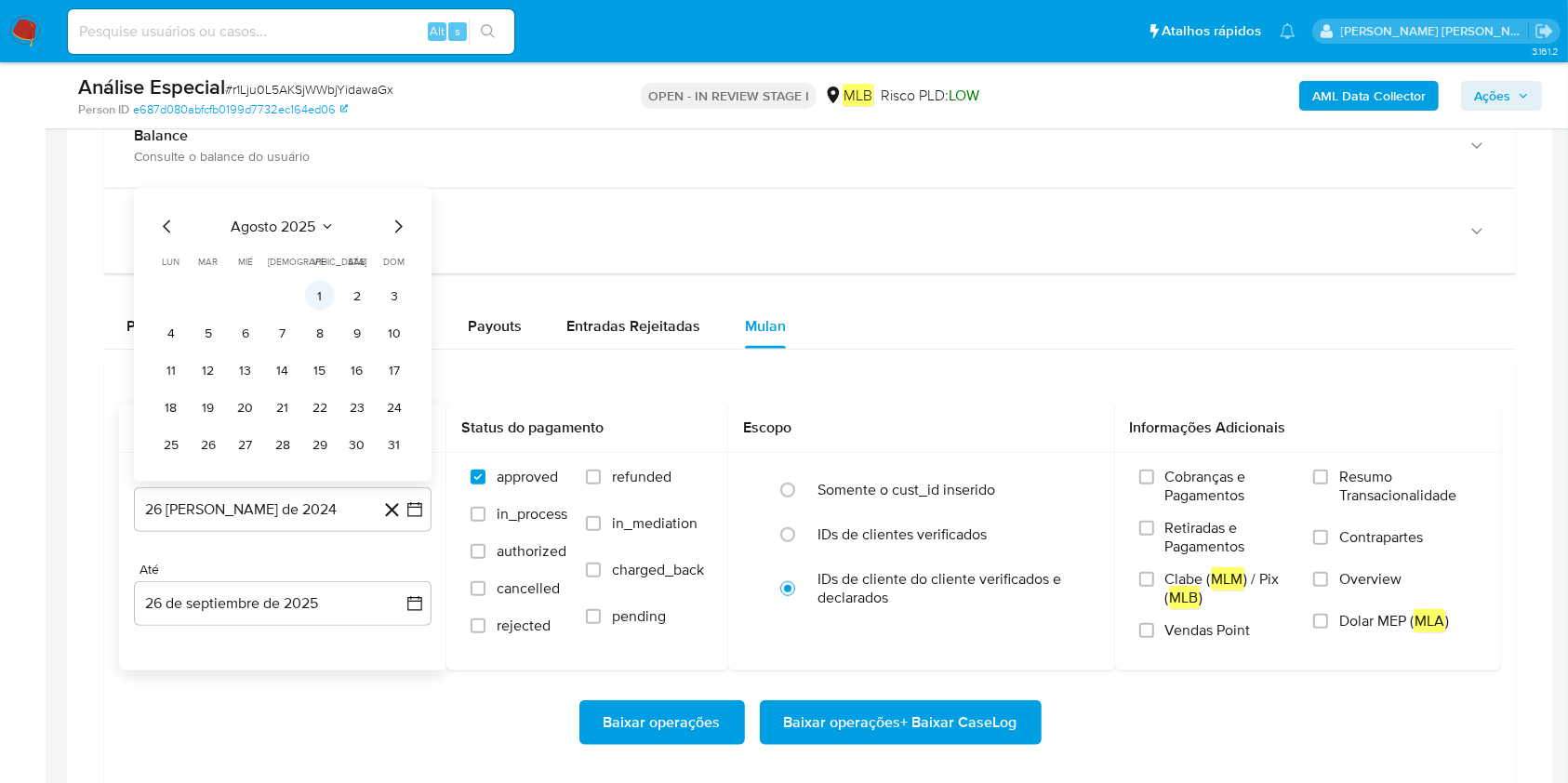
click at [327, 294] on button "1" at bounding box center [321, 296] width 30 height 30
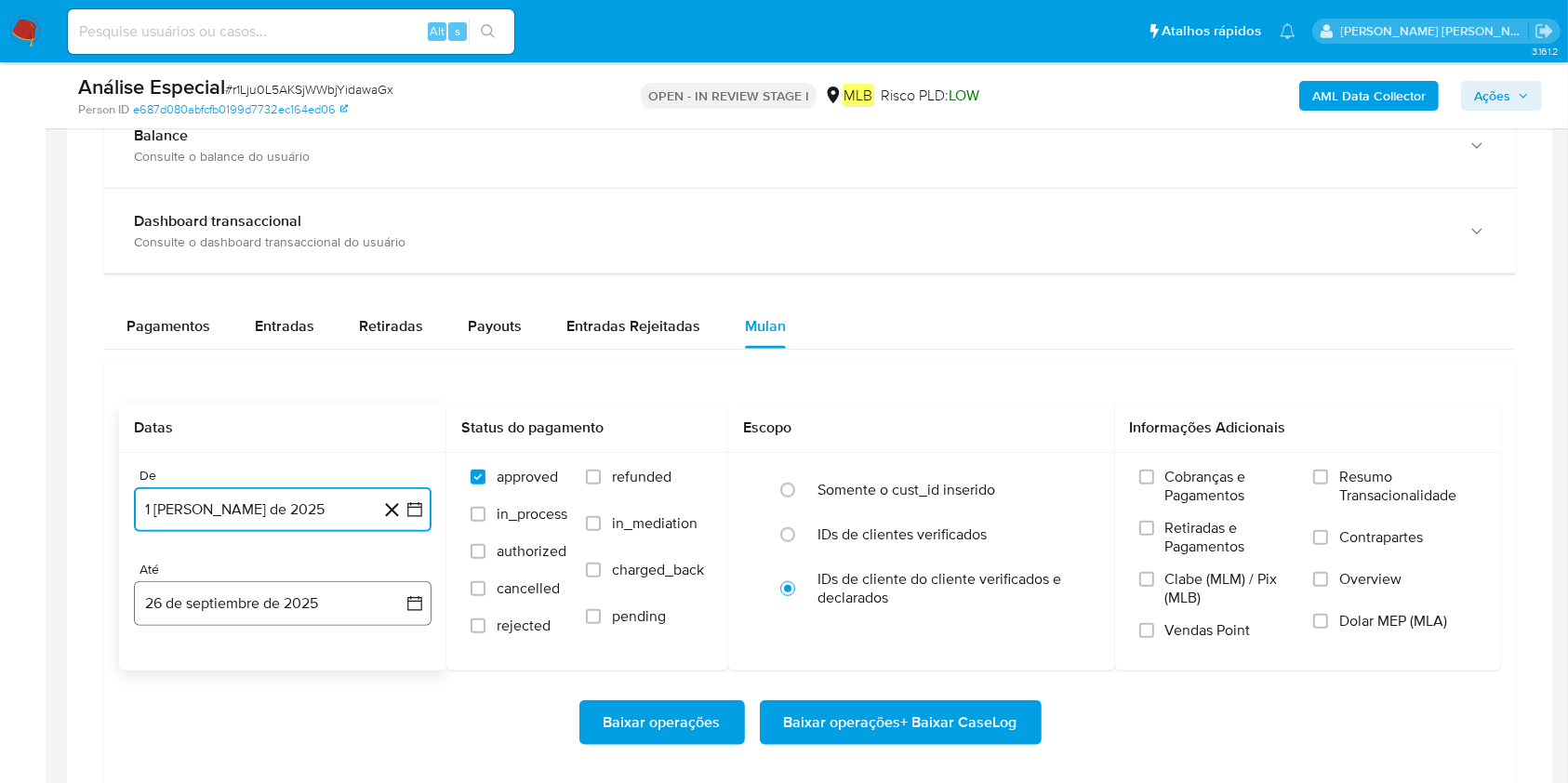
click at [254, 603] on button "26 de septiembre de 2025" at bounding box center [282, 603] width 298 height 44
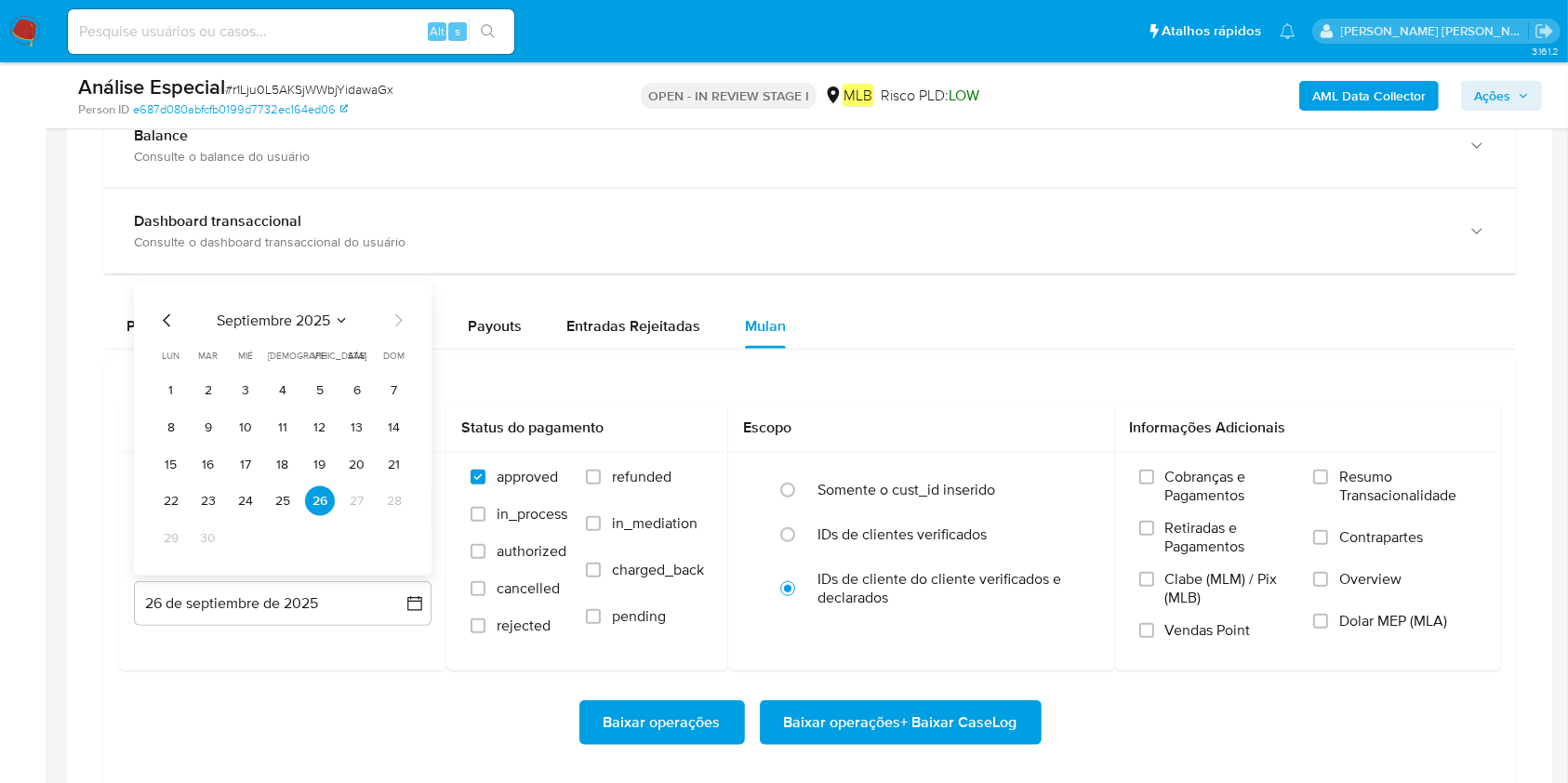
click at [290, 502] on button "25" at bounding box center [283, 502] width 30 height 30
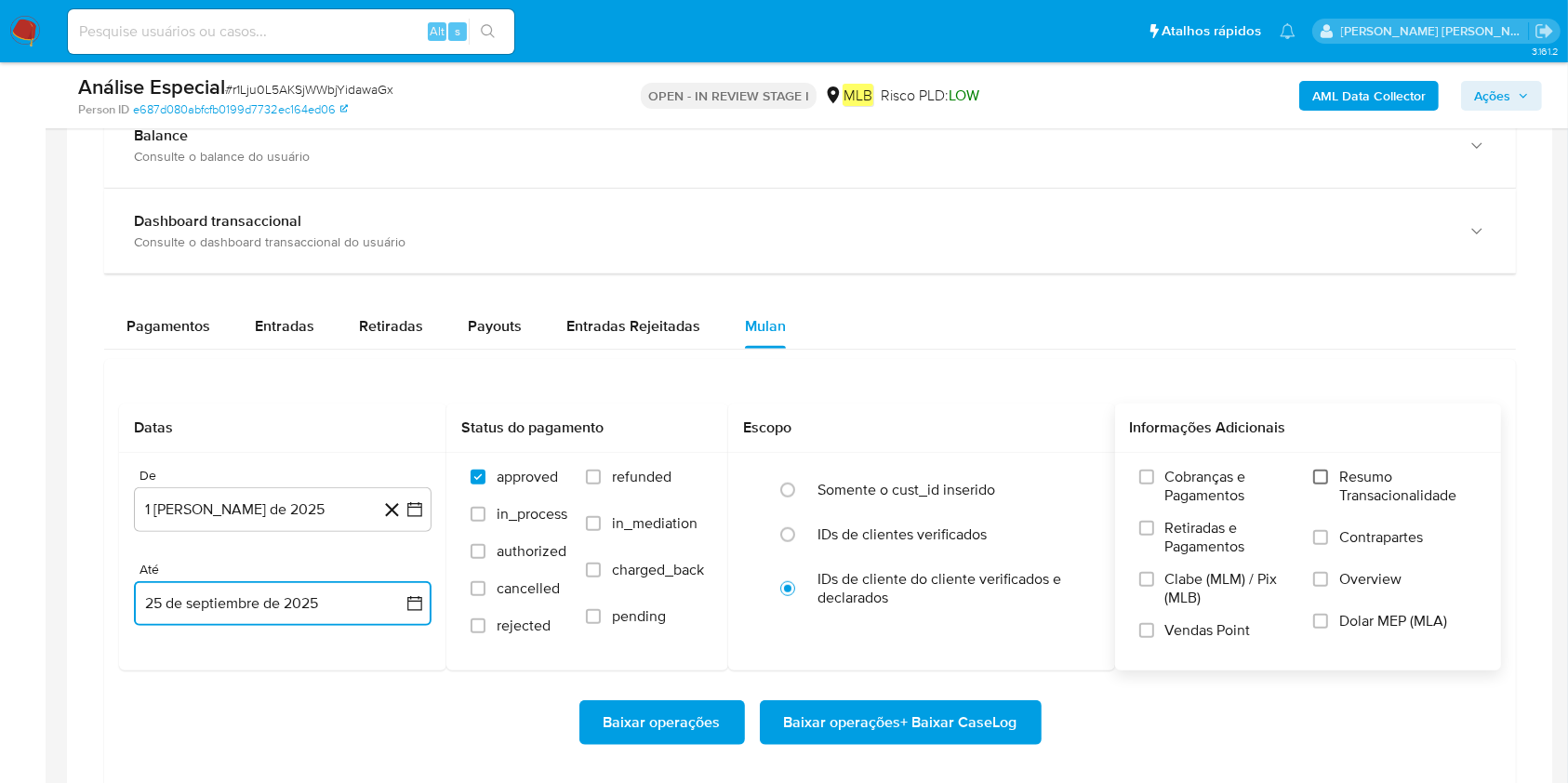
click at [1319, 470] on input "Resumo Transacionalidade" at bounding box center [1321, 478] width 15 height 15
click at [981, 720] on span "Baixar operações + Baixar CaseLog" at bounding box center [901, 723] width 233 height 41
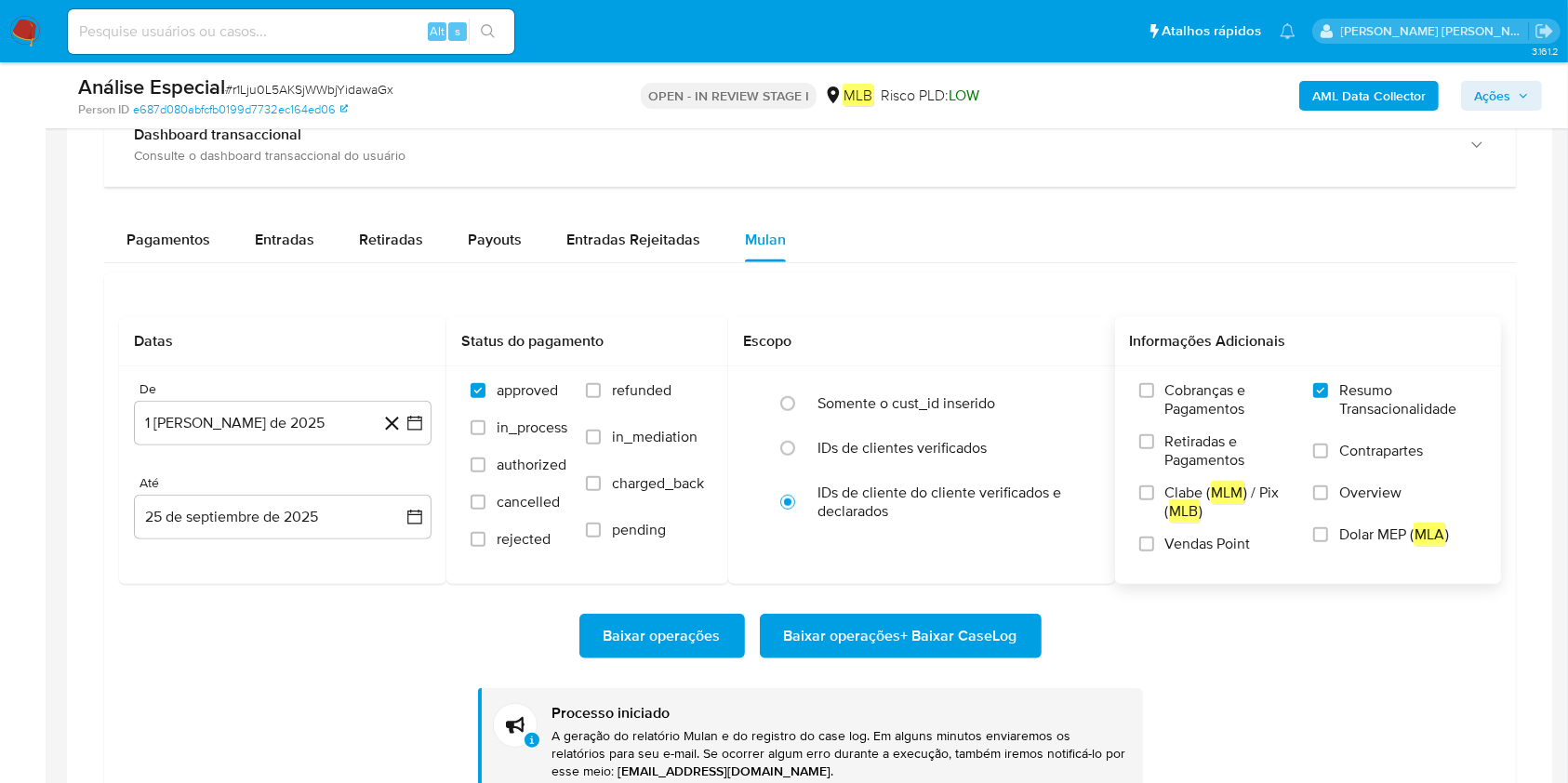
scroll to position [1364, 0]
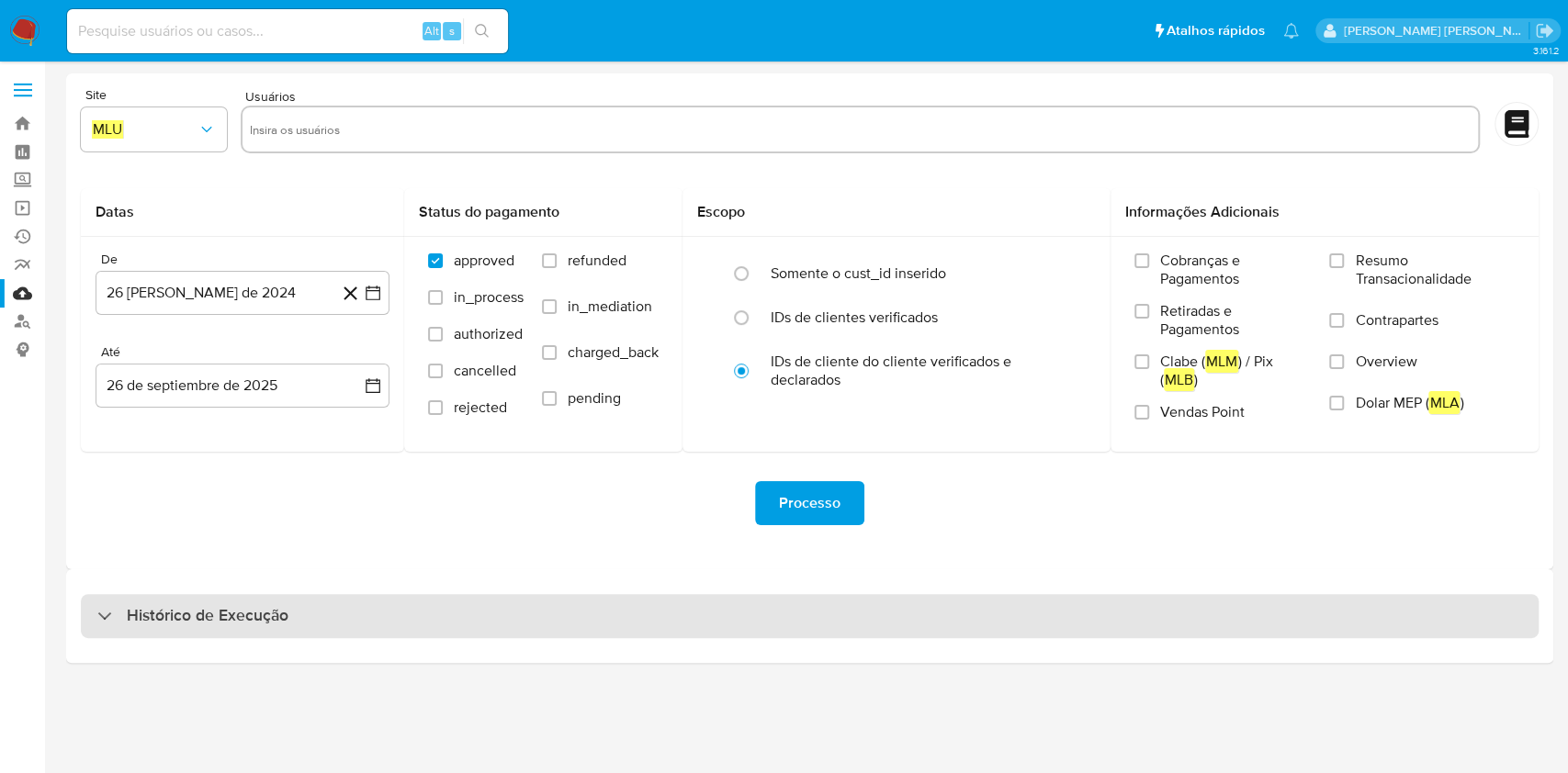
click at [735, 634] on div "Histórico de Execução" at bounding box center [810, 615] width 1458 height 44
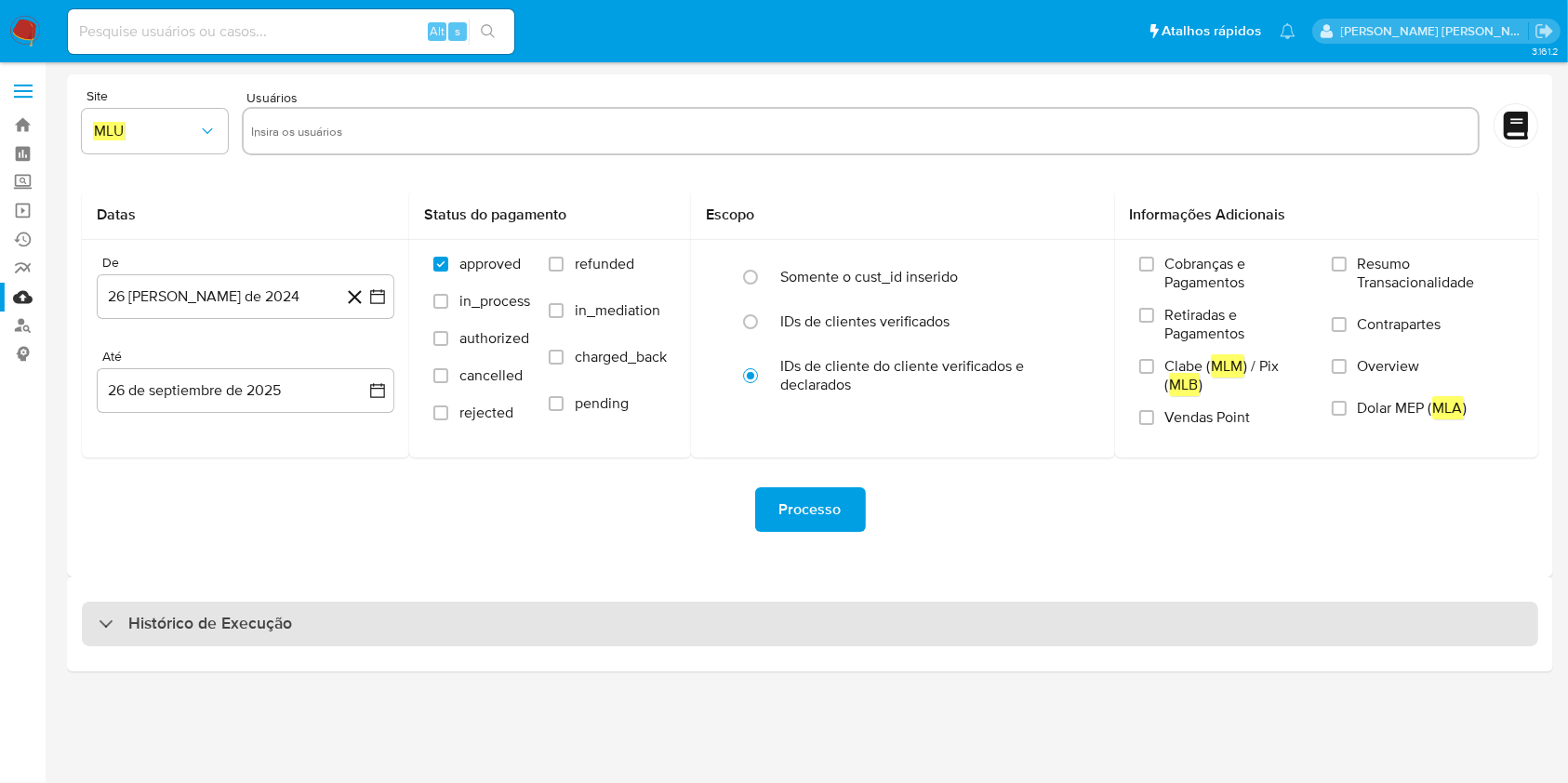
select select "10"
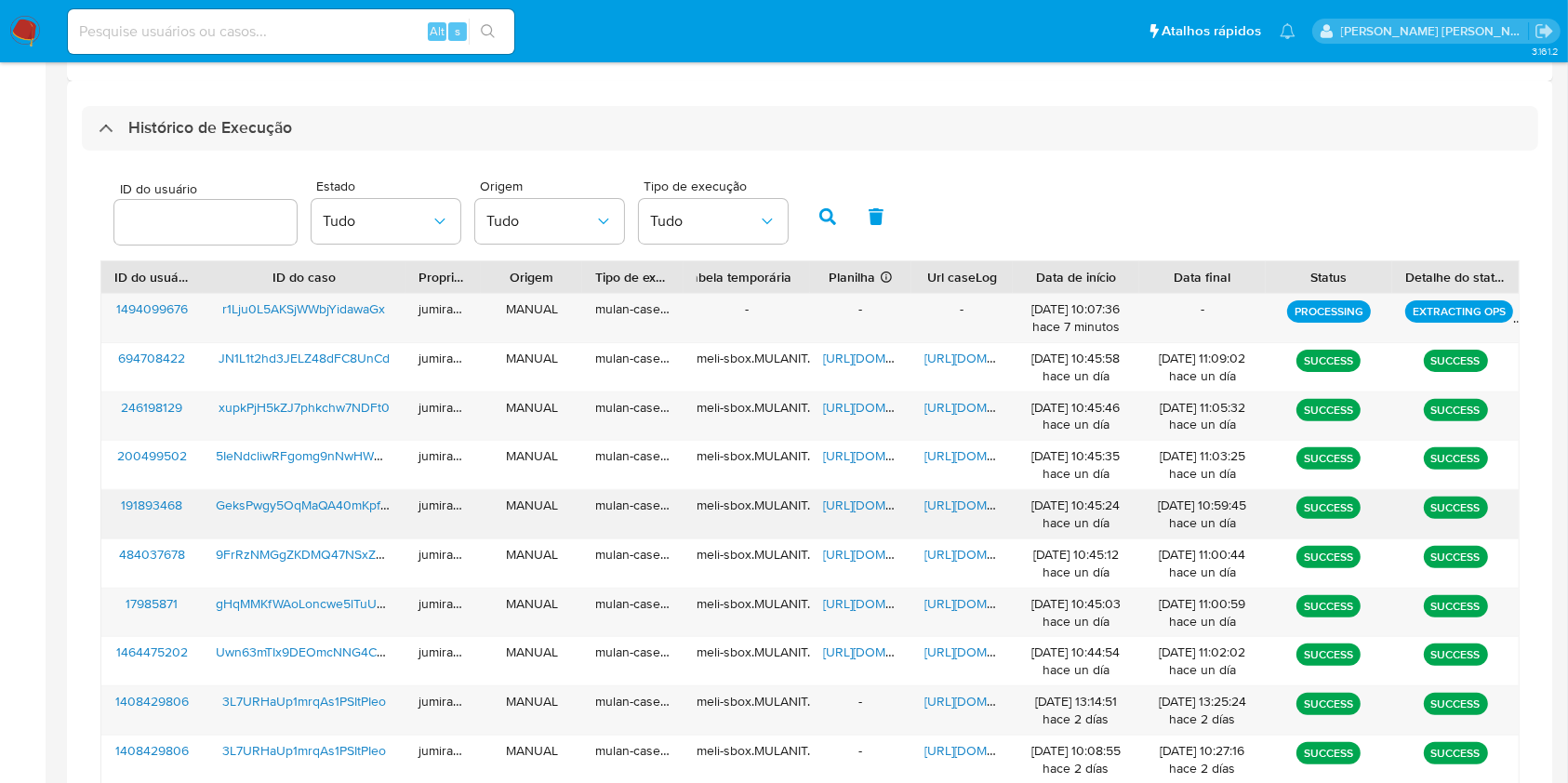
scroll to position [669, 0]
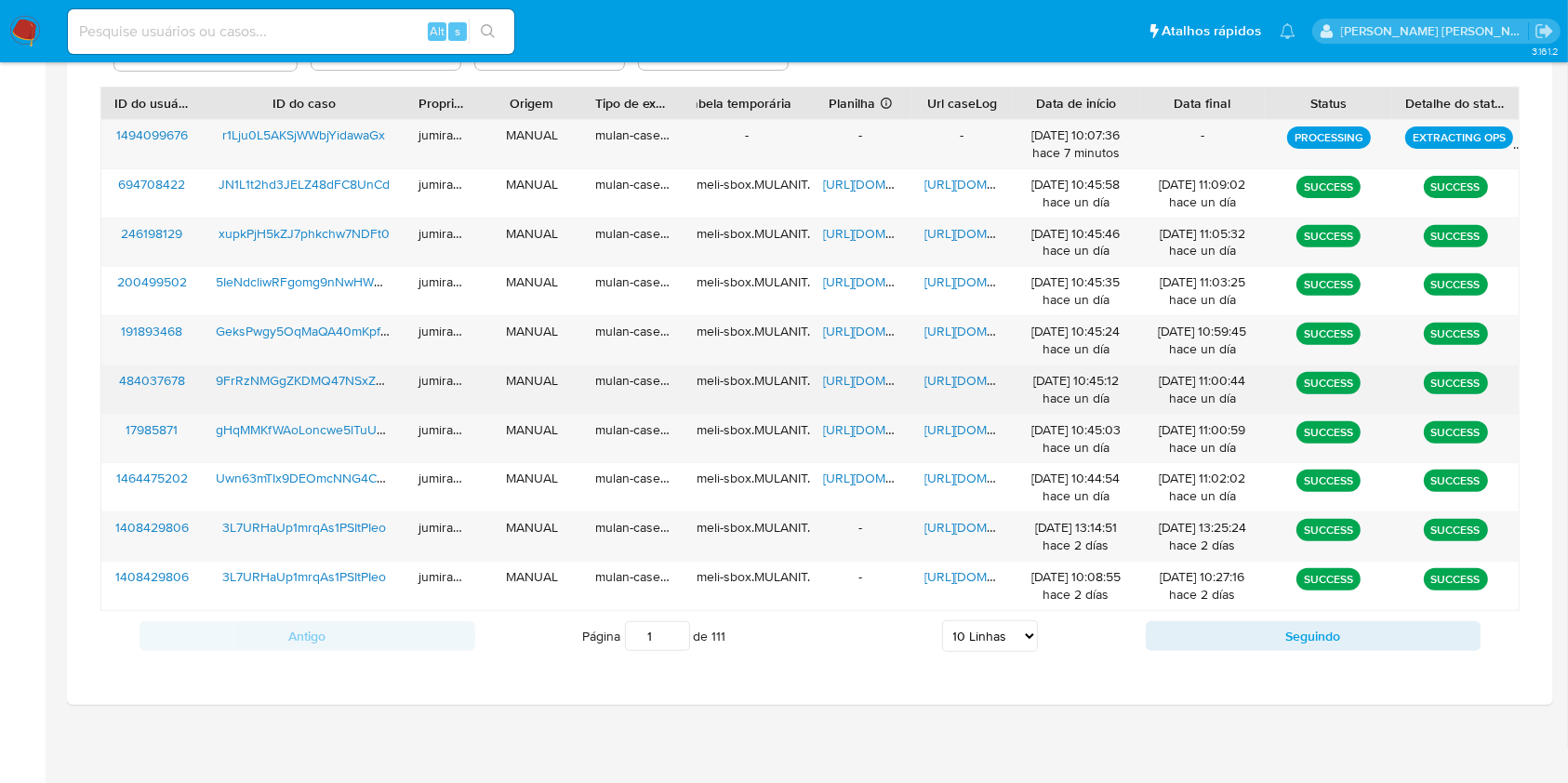
click at [368, 400] on div "9FrRzNMGgZKDMQ47NSxZVwTR" at bounding box center [305, 389] width 203 height 48
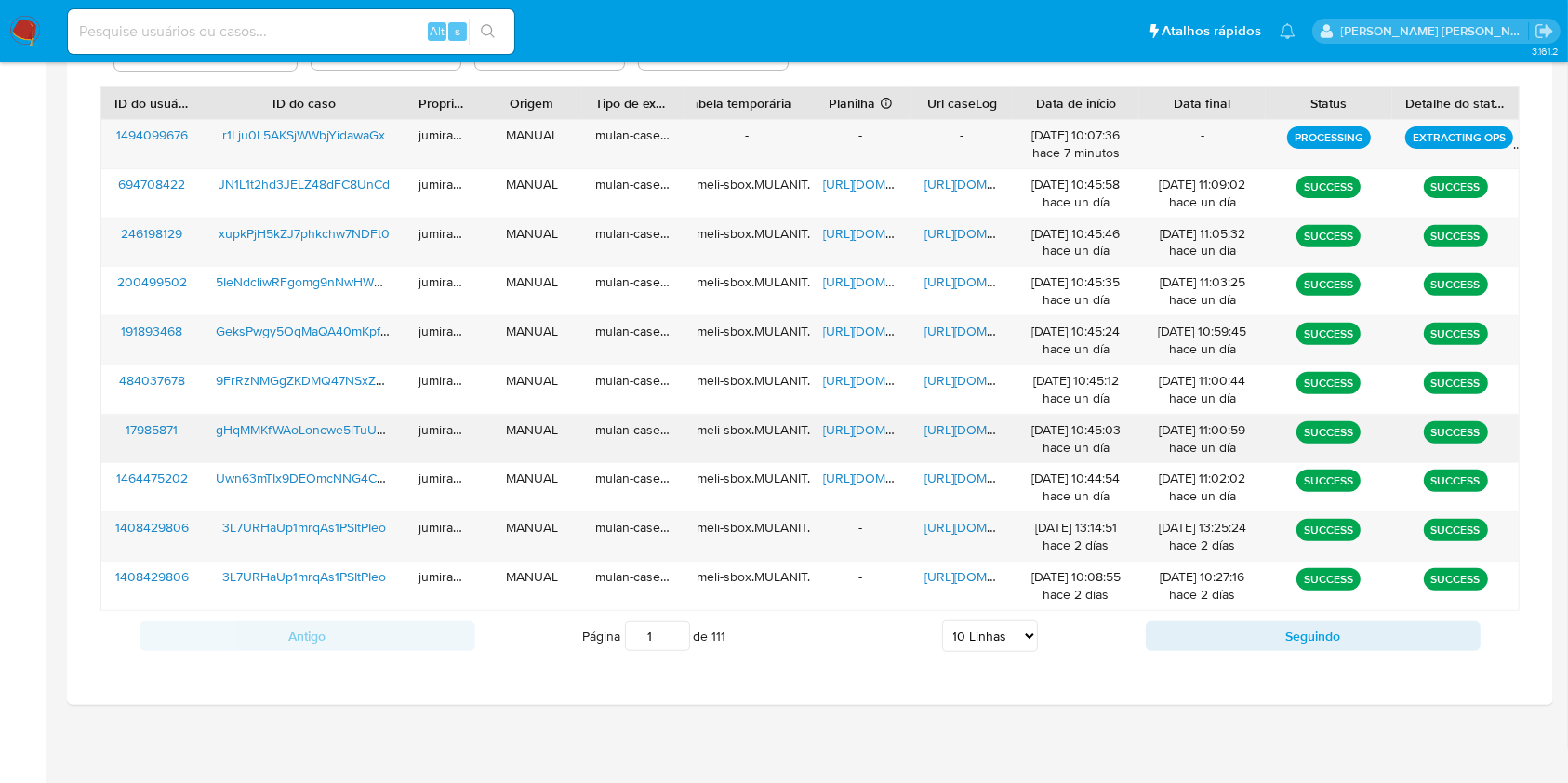
click at [357, 450] on div "gHqMMKfWAoLoncwe5lTuUdOX" at bounding box center [305, 438] width 203 height 48
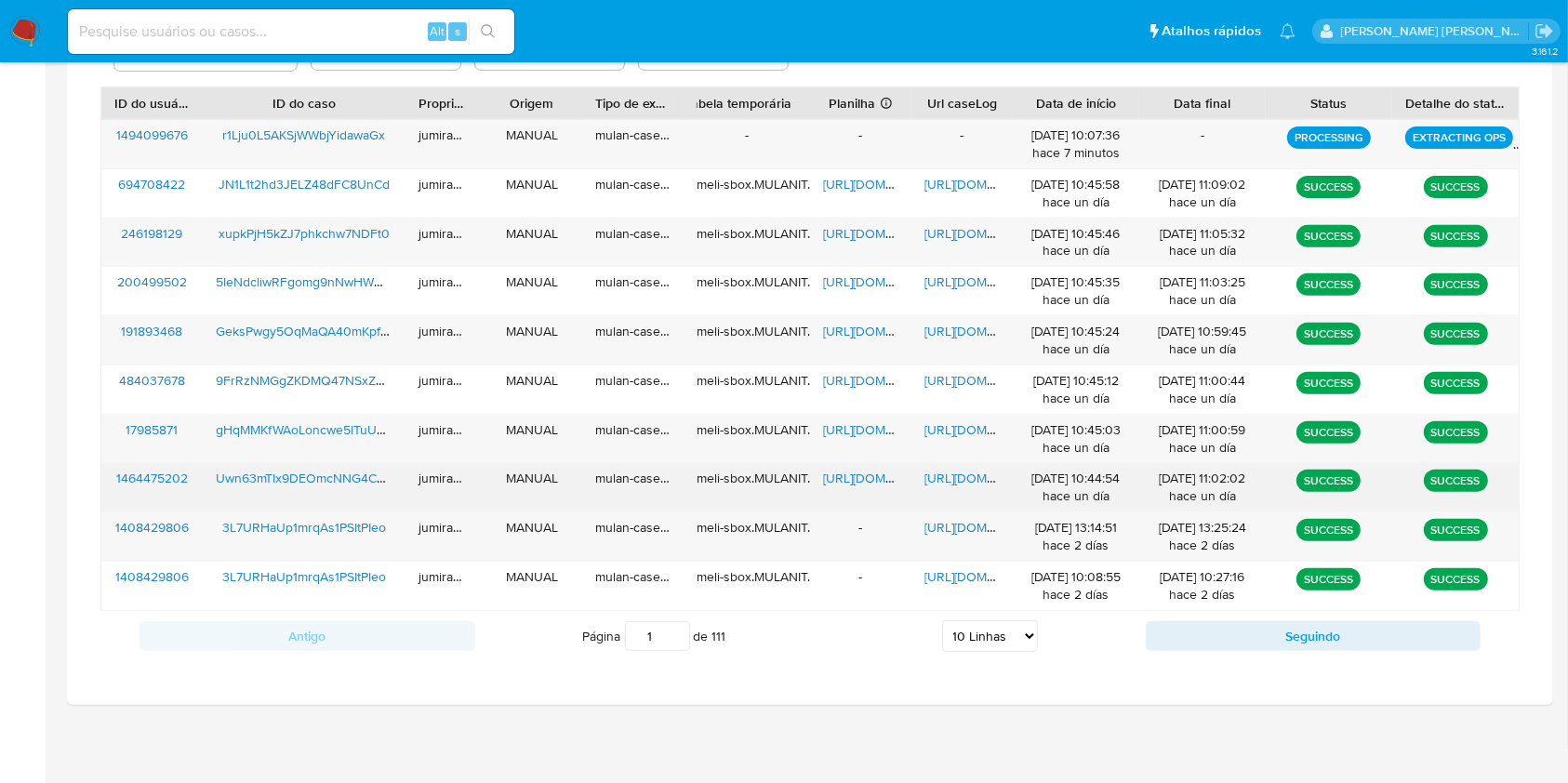
click at [303, 497] on div "Uwn63mTIx9DEOmcNNG4CoEnK" at bounding box center [305, 487] width 203 height 48
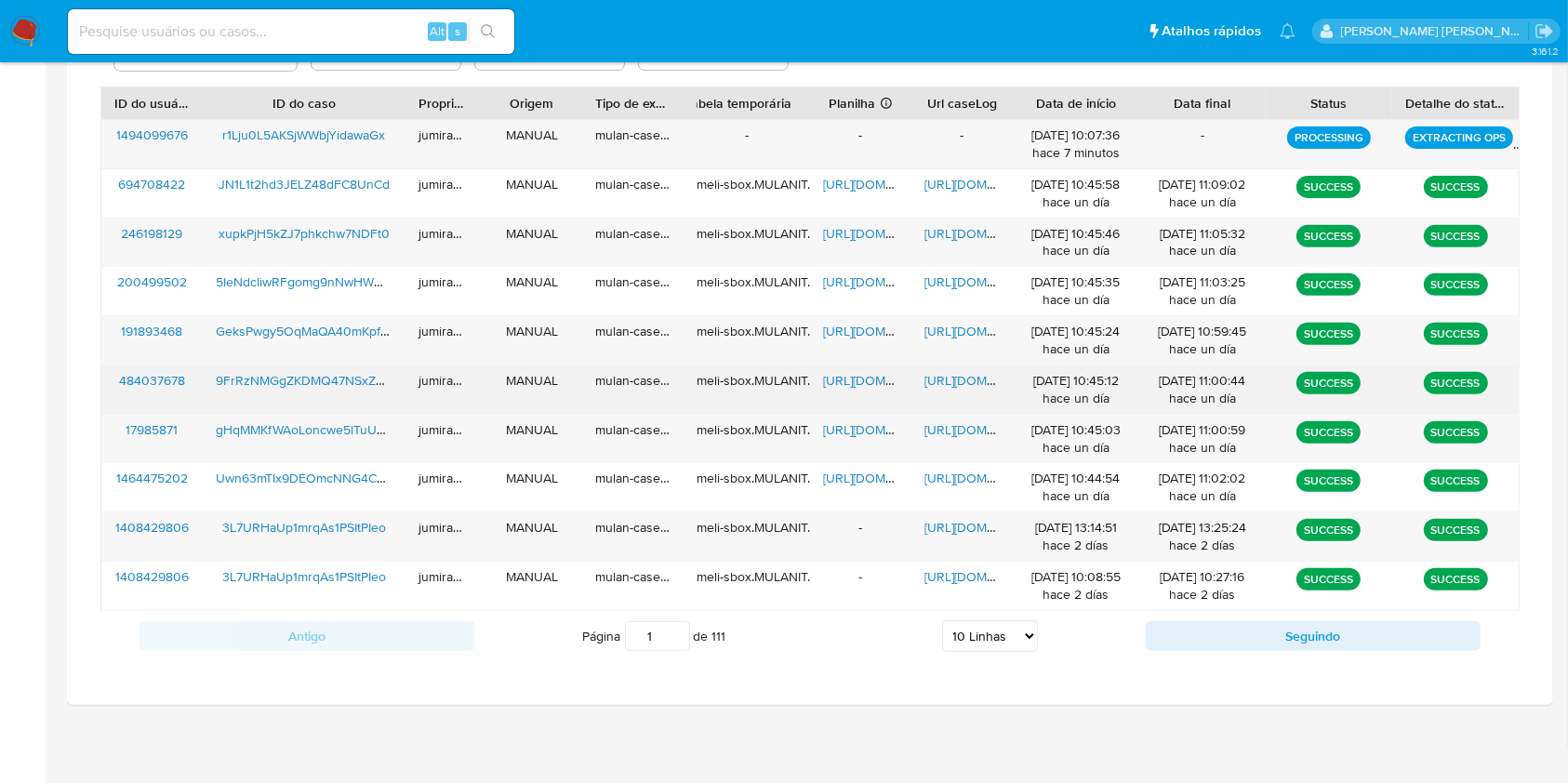
click at [857, 388] on span "https://docs.google.com/spreadsheets/d/1R7atG_RUIhGyHO0e69U5nRdbUunUII1KzCW6WCr…" at bounding box center [887, 381] width 129 height 19
click at [973, 385] on span "https://docs.google.com/document/d/1w1VVqQpxRyJfDfRUWf77YT6oWhFi1W9PIbq9aCdIWmk…" at bounding box center [989, 381] width 129 height 19
click at [301, 382] on span "9FrRzNMGgZKDMQ47NSxZVwTR" at bounding box center [312, 381] width 193 height 19
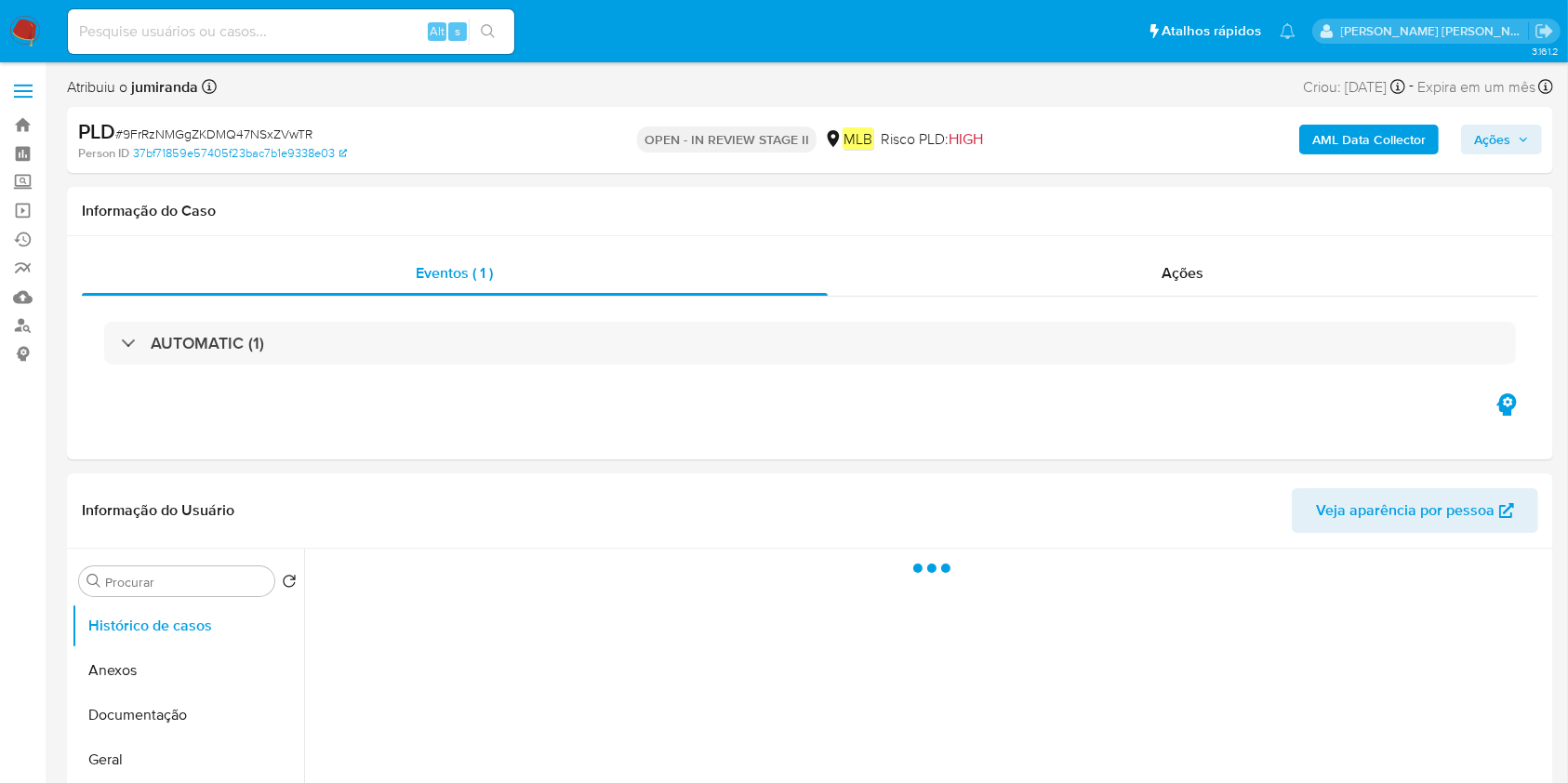
select select "10"
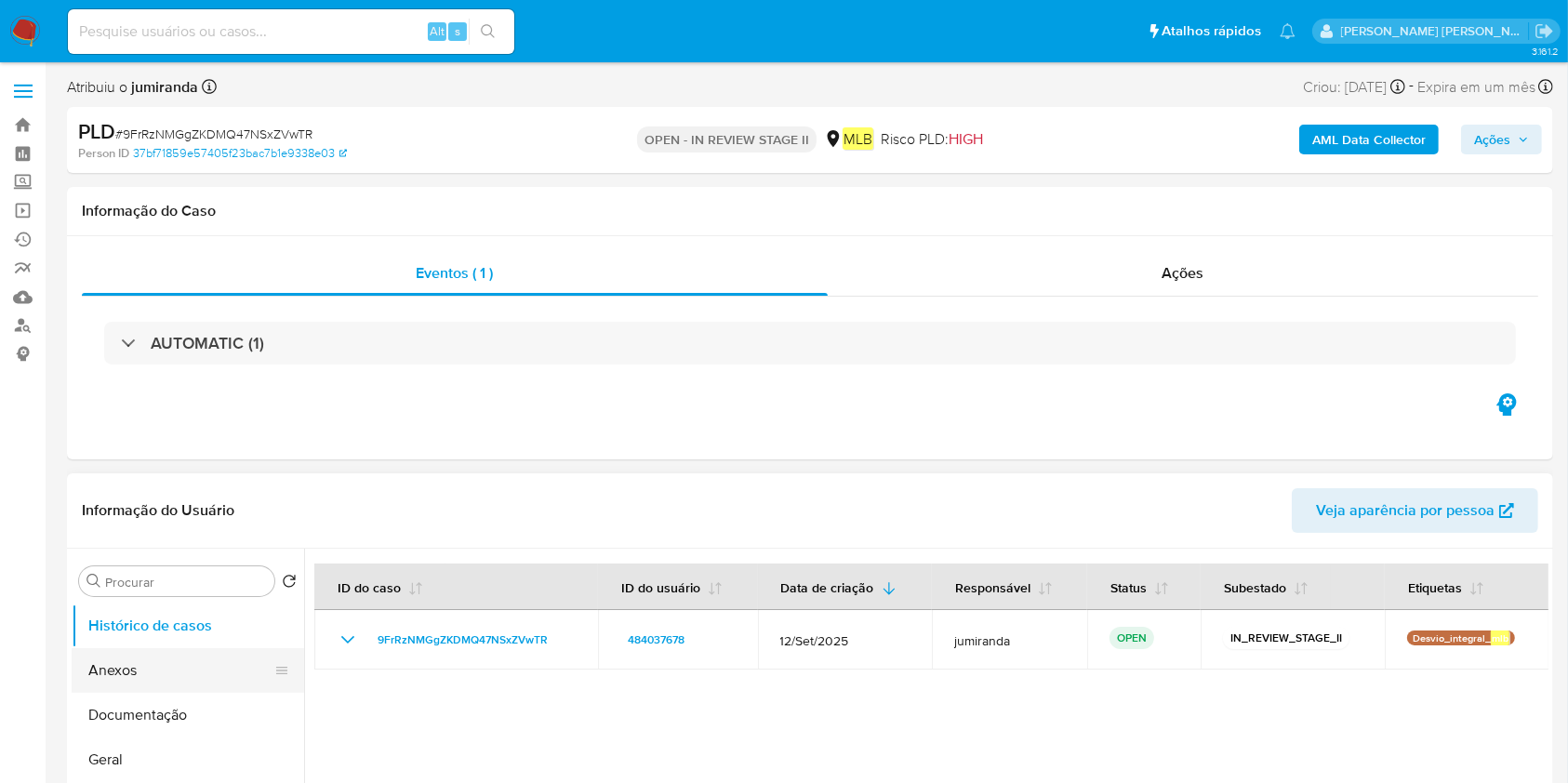
click at [171, 662] on button "Anexos" at bounding box center [180, 670] width 218 height 44
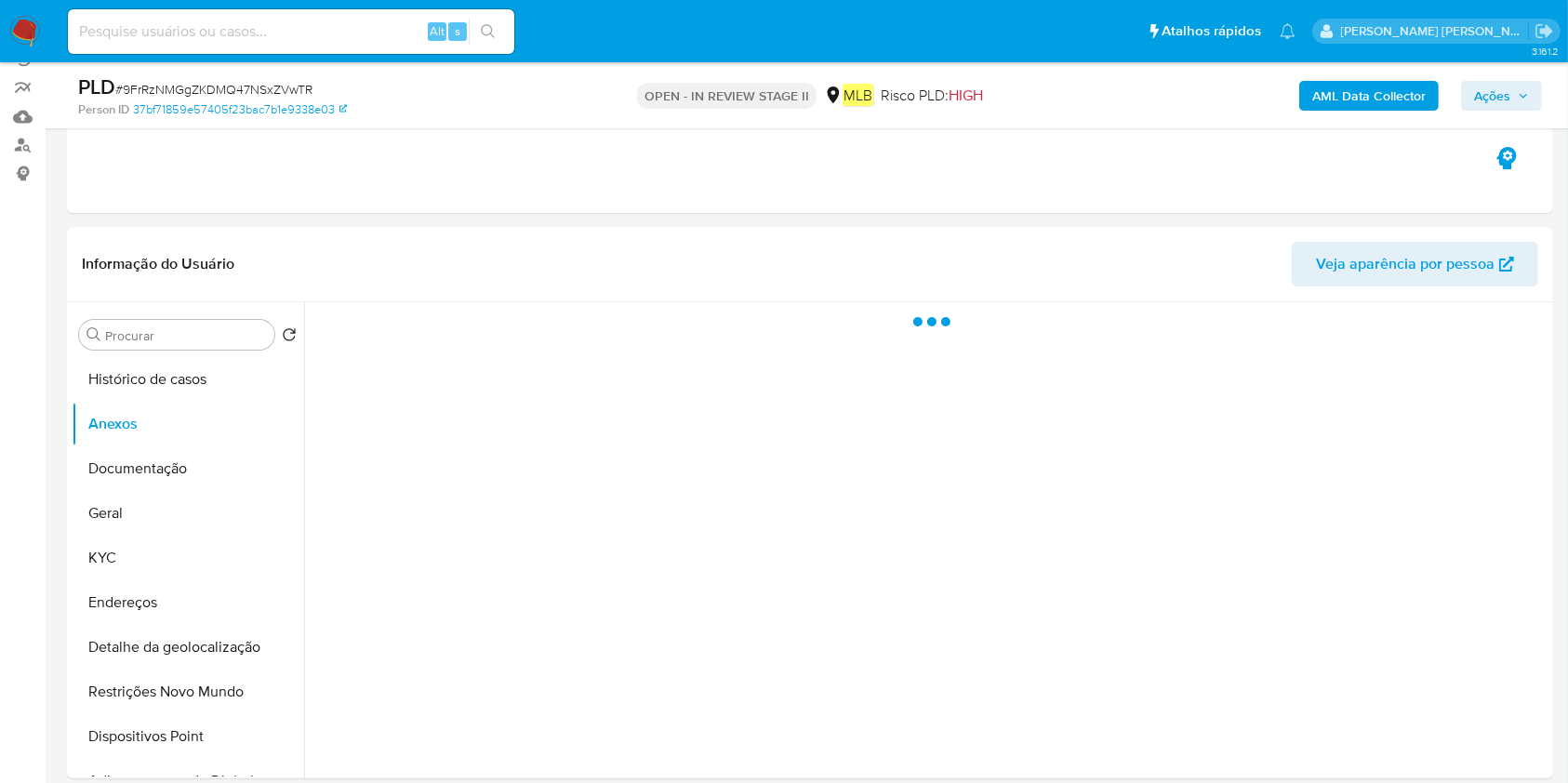
scroll to position [247, 0]
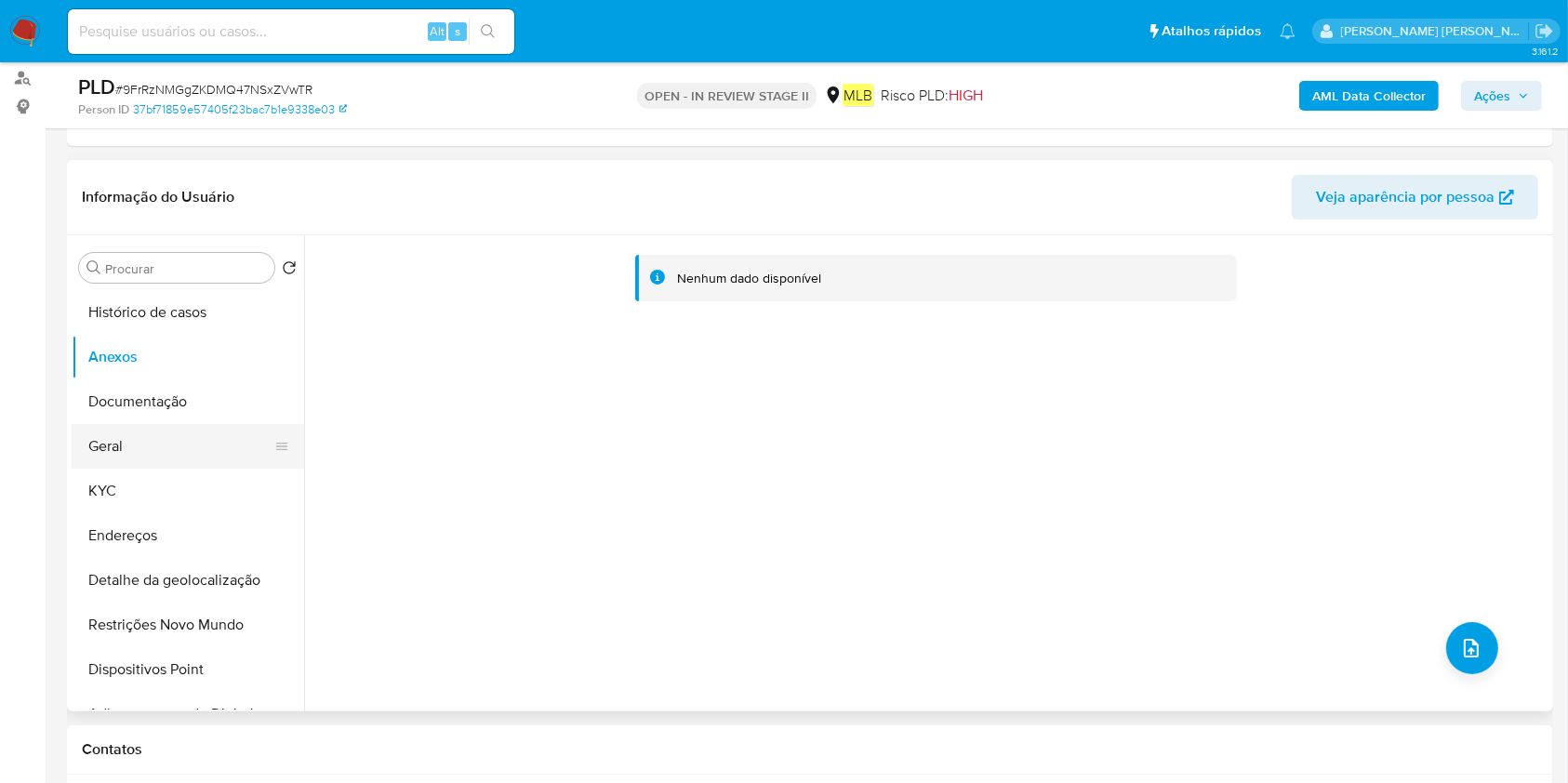
drag, startPoint x: 159, startPoint y: 444, endPoint x: 169, endPoint y: 455, distance: 14.9
click at [159, 445] on button "Geral" at bounding box center [180, 446] width 218 height 44
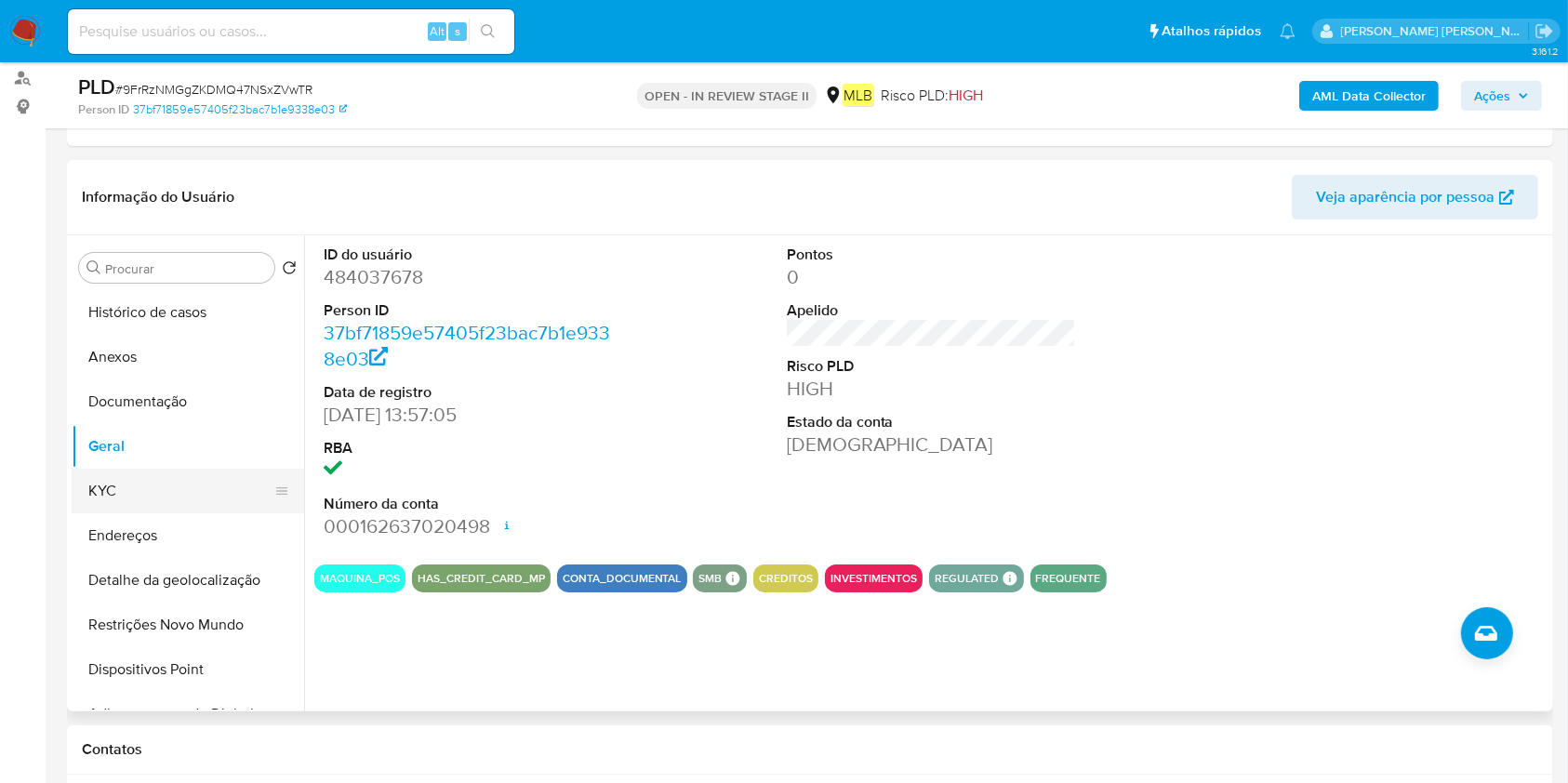
click at [127, 493] on button "KYC" at bounding box center [180, 491] width 218 height 44
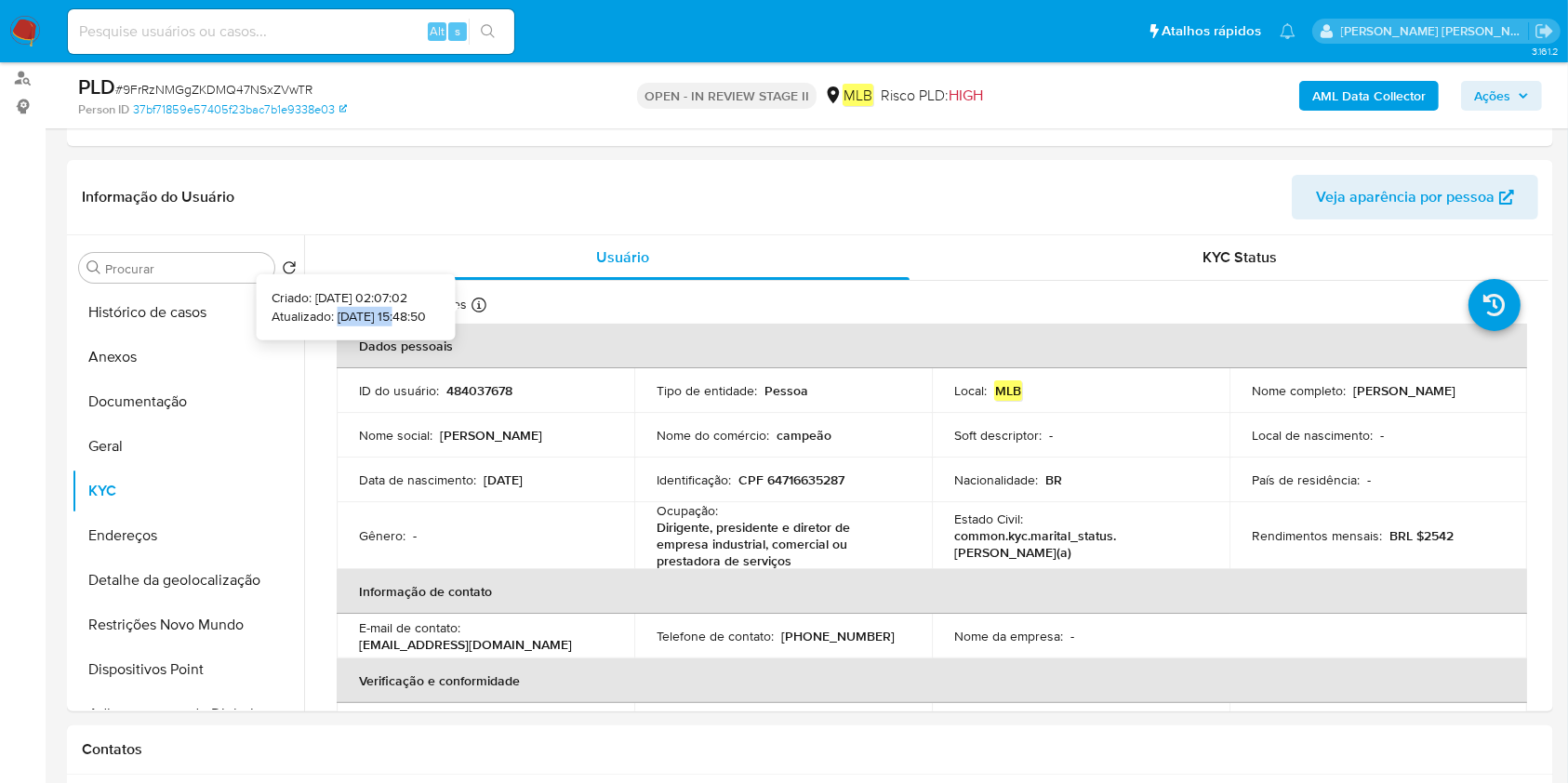
drag, startPoint x: 372, startPoint y: 320, endPoint x: 309, endPoint y: 316, distance: 63.1
click at [309, 316] on p "Atualizado: [DATE] 15:48:50" at bounding box center [349, 317] width 154 height 19
copy p "[DATE]"
